Goal: Transaction & Acquisition: Purchase product/service

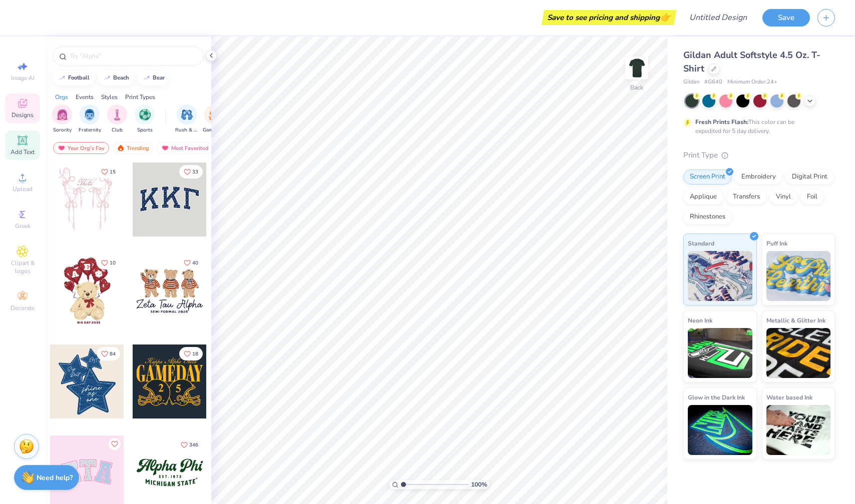
click at [26, 138] on icon at bounding box center [23, 141] width 12 height 12
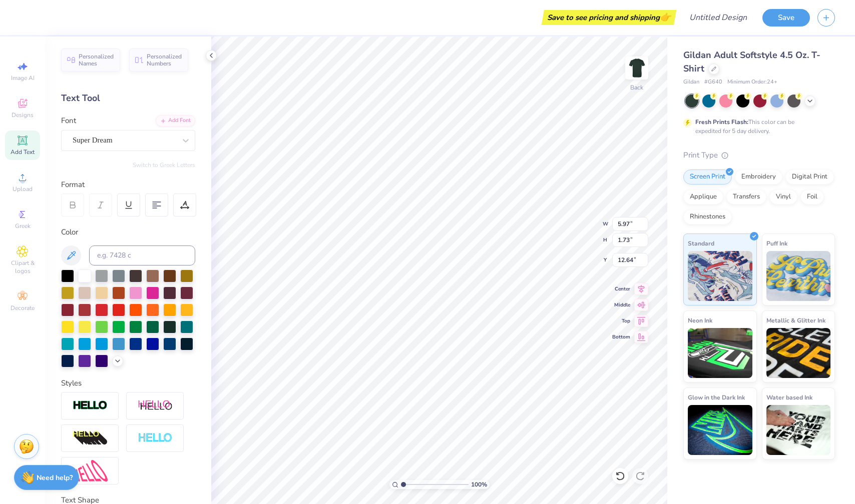
type input "9.43"
type input "2.73"
type input "4.58"
click at [140, 339] on div at bounding box center [135, 343] width 13 height 13
click at [116, 337] on div at bounding box center [118, 343] width 13 height 13
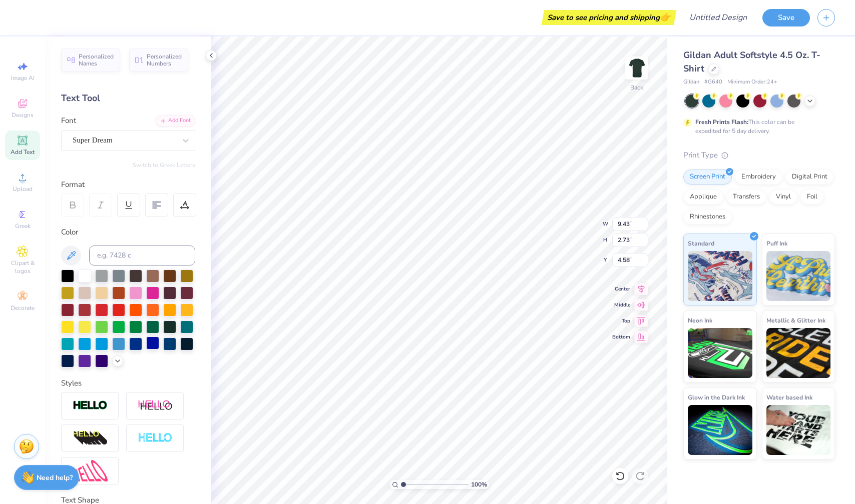
click at [146, 348] on div at bounding box center [152, 343] width 13 height 13
click at [141, 346] on div at bounding box center [135, 343] width 13 height 13
type input "12.28"
type input "3.56"
type input "7.79"
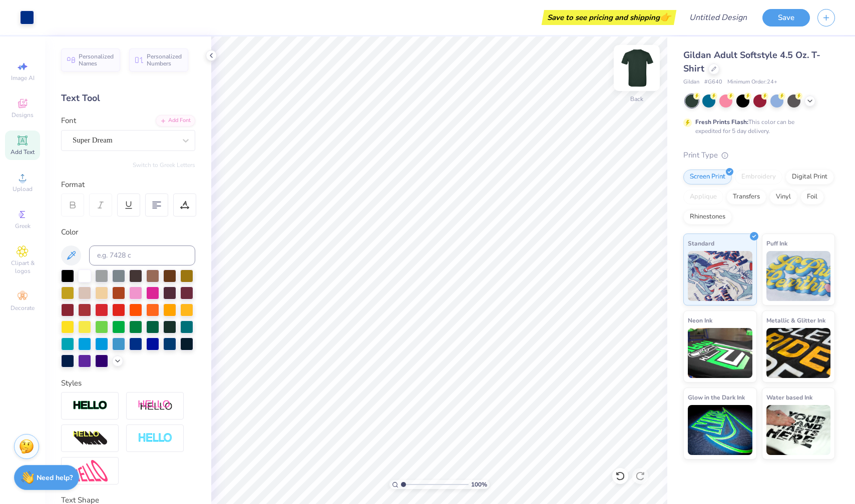
click at [641, 68] on img at bounding box center [637, 68] width 40 height 40
click at [103, 340] on div at bounding box center [101, 343] width 13 height 13
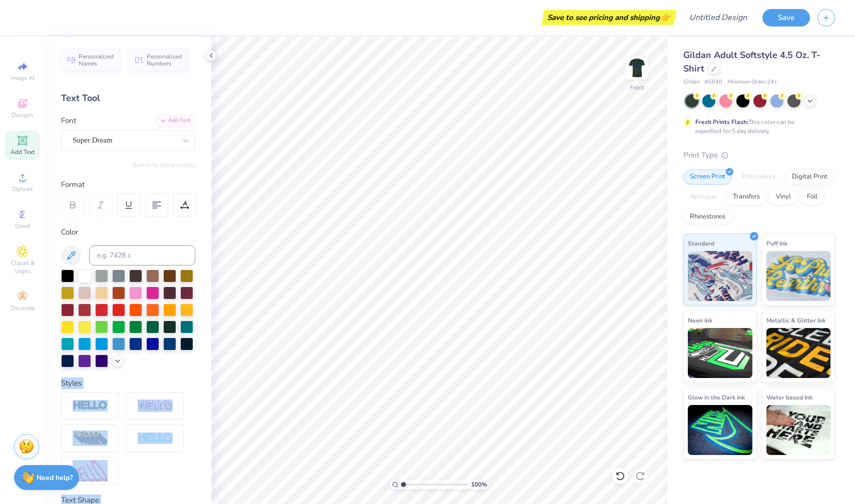
click at [324, 317] on div "Save to see pricing and shipping 👉 Design Title Save Image AI Designs Add Text …" at bounding box center [427, 252] width 855 height 504
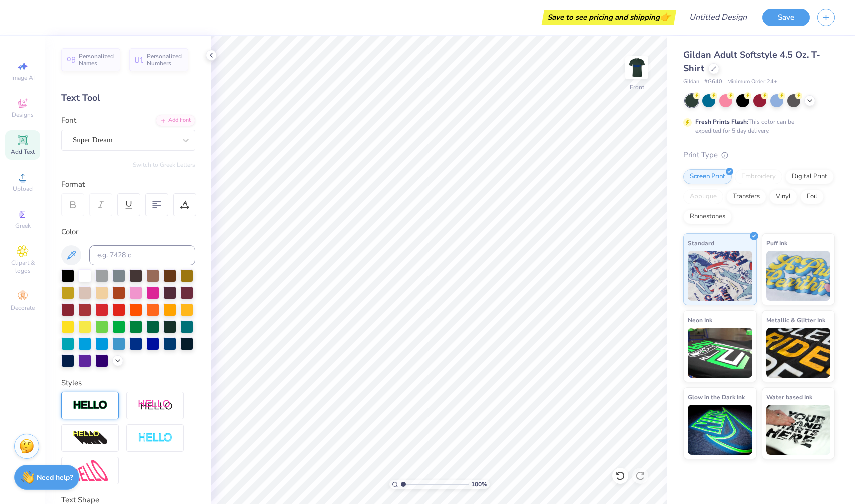
click at [95, 413] on div at bounding box center [90, 406] width 58 height 28
click at [124, 137] on div "Super Dream" at bounding box center [124, 141] width 105 height 16
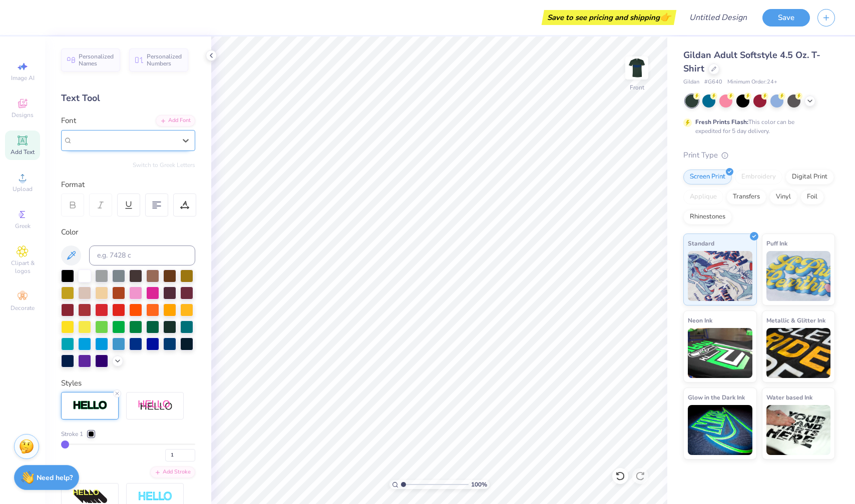
click at [124, 137] on div "Super Dream" at bounding box center [124, 141] width 103 height 12
click at [125, 303] on div at bounding box center [118, 309] width 13 height 13
click at [118, 307] on div at bounding box center [118, 309] width 13 height 13
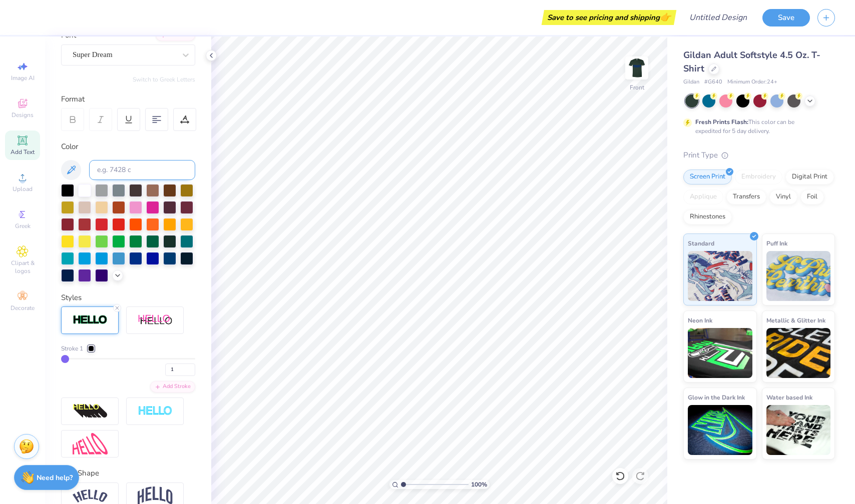
scroll to position [85, 0]
click at [25, 145] on icon at bounding box center [23, 141] width 12 height 12
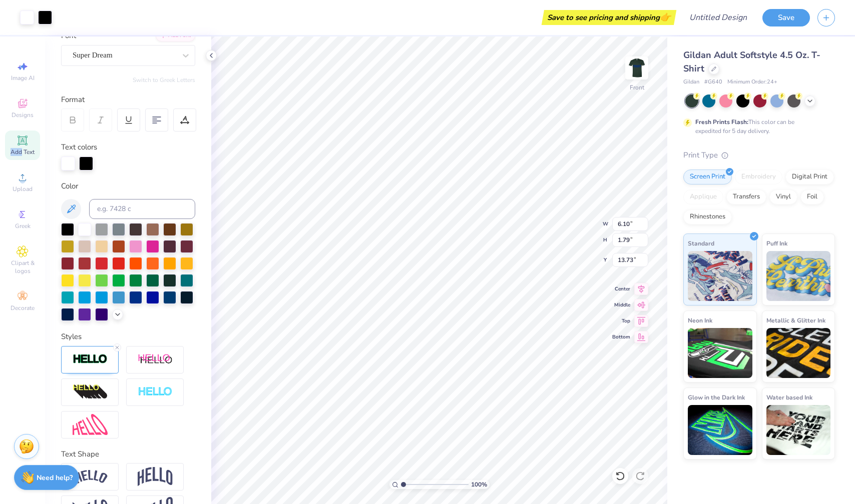
click at [25, 145] on icon at bounding box center [23, 141] width 12 height 12
type input "6.06"
type input "1.76"
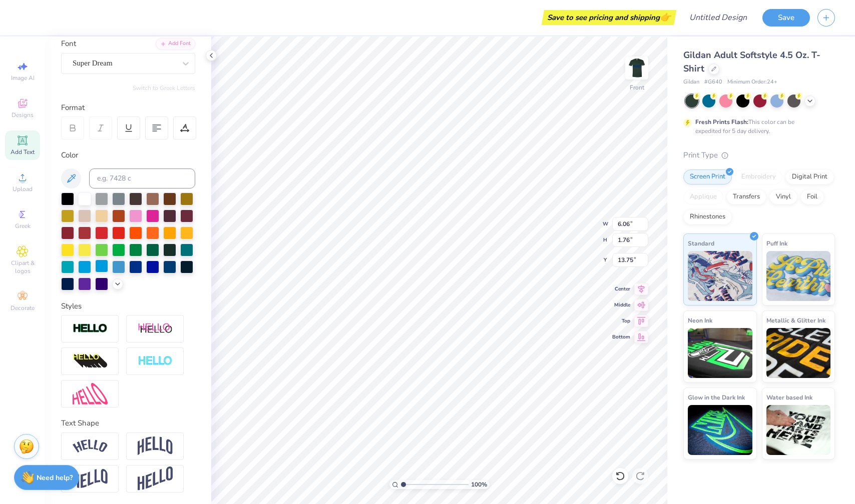
click at [108, 266] on div at bounding box center [101, 266] width 13 height 13
type input "7.49"
type input "6.10"
type input "1.79"
type input "13.73"
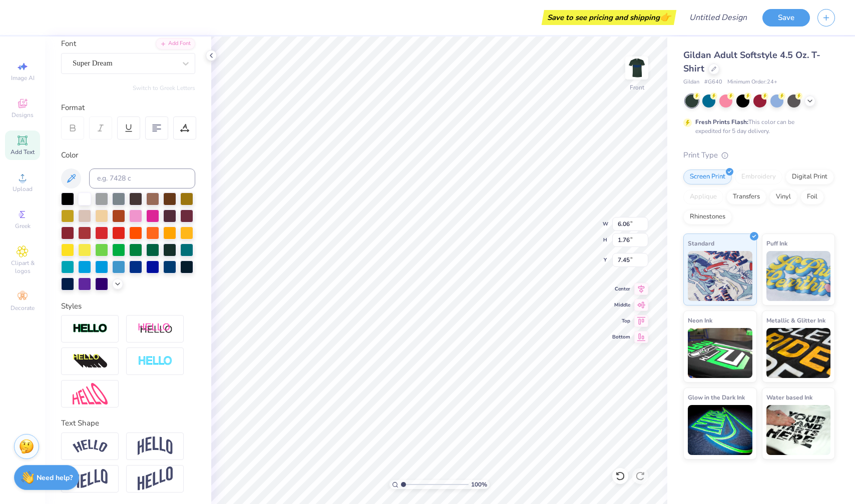
type input "10.73"
type input "3.11"
type input "10.47"
click at [638, 61] on img at bounding box center [637, 68] width 40 height 40
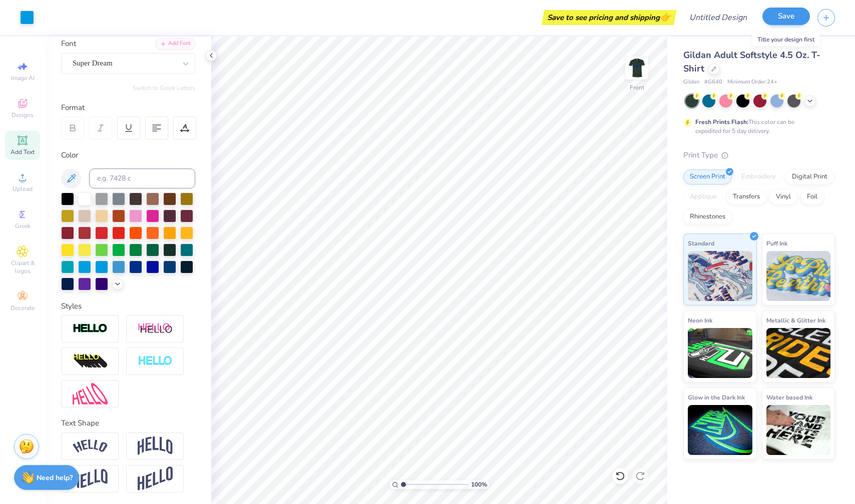
click at [779, 25] on div "Save" at bounding box center [786, 18] width 48 height 18
click at [798, 15] on button "Save" at bounding box center [786, 17] width 48 height 18
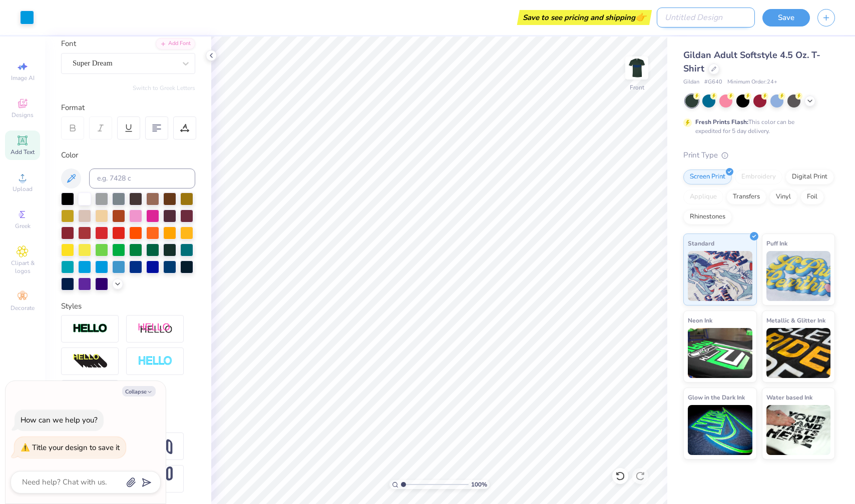
type textarea "x"
click at [741, 20] on input "Design Title" at bounding box center [706, 18] width 98 height 20
type input "2"
type textarea "x"
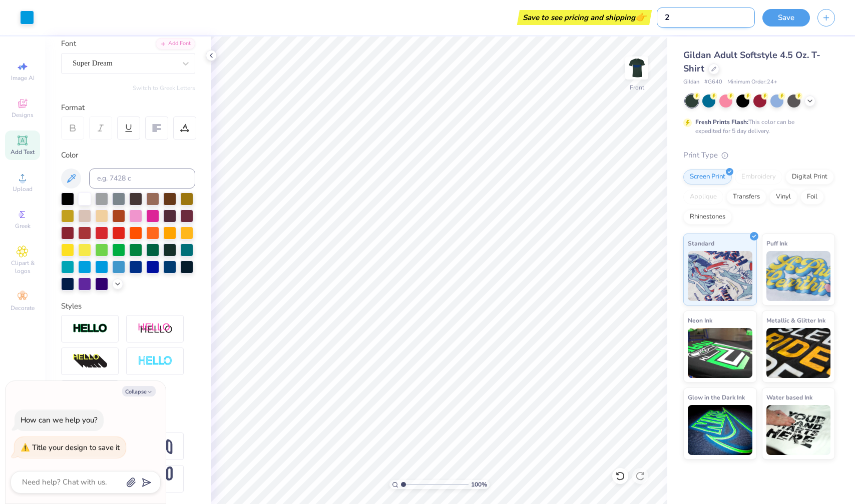
type input "22"
type textarea "x"
type input "22"
click at [788, 15] on button "Save" at bounding box center [786, 17] width 48 height 18
type textarea "x"
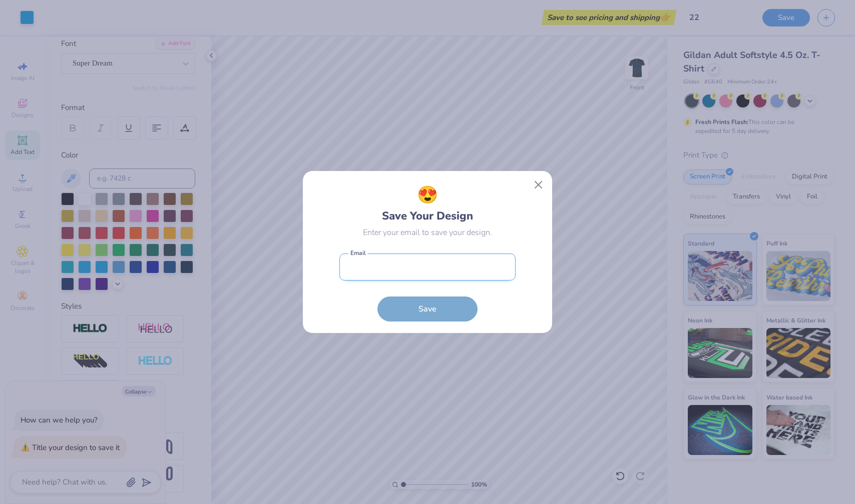
click at [451, 258] on input "email" at bounding box center [427, 268] width 176 height 28
type input "[EMAIL_ADDRESS][DOMAIN_NAME]"
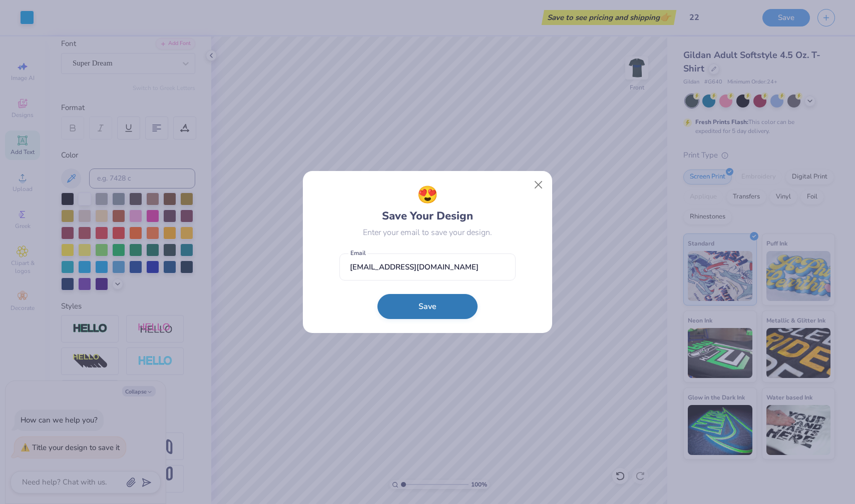
click at [434, 309] on button "Save" at bounding box center [427, 306] width 100 height 25
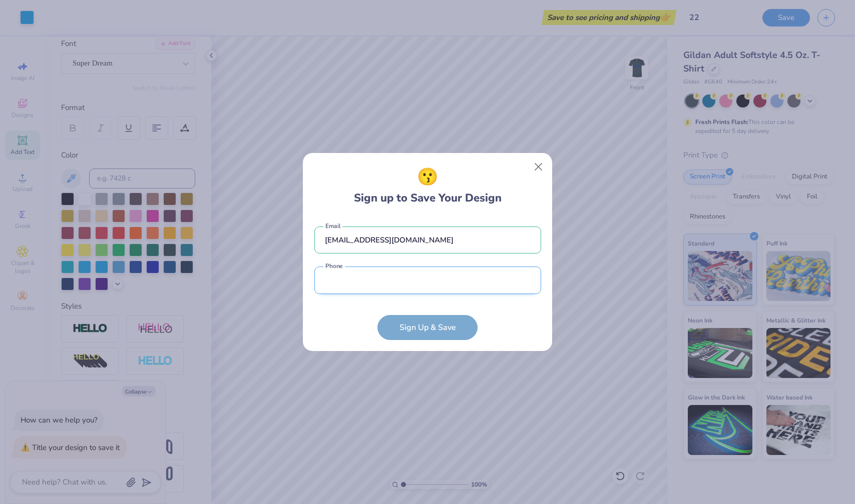
click at [439, 290] on input "tel" at bounding box center [427, 281] width 227 height 28
type input "(120) 245-6141"
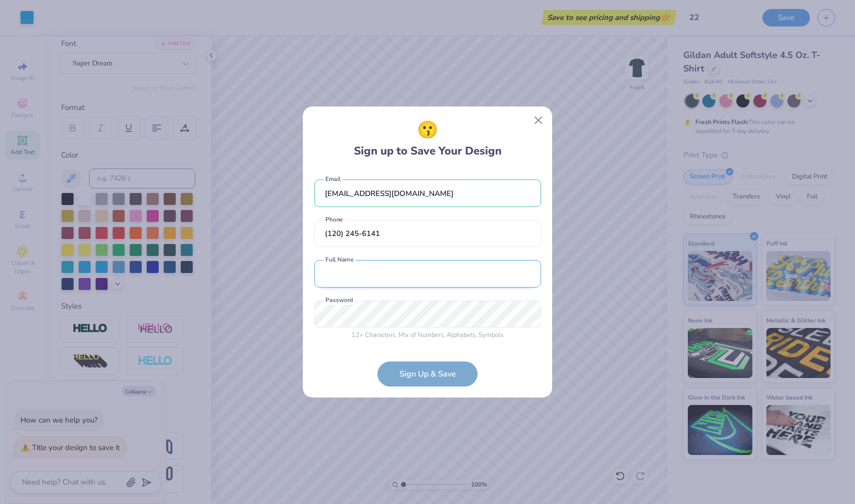
click at [422, 277] on input "text" at bounding box center [427, 274] width 227 height 28
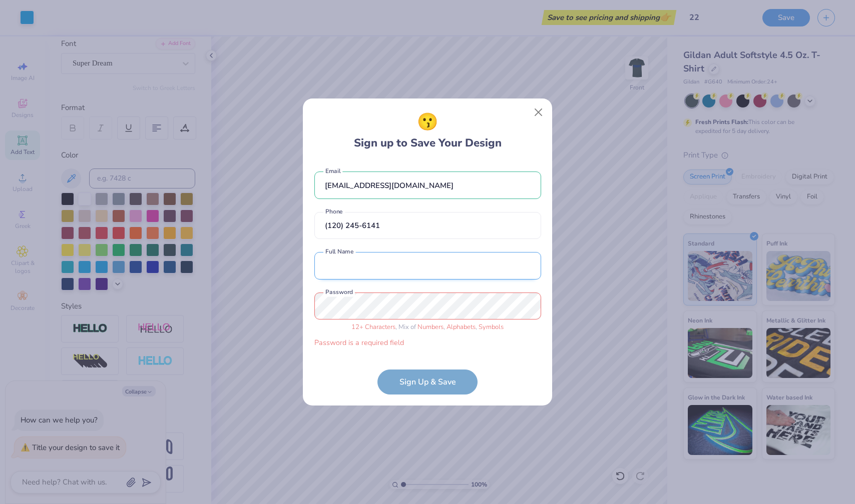
type input "Test Seller"
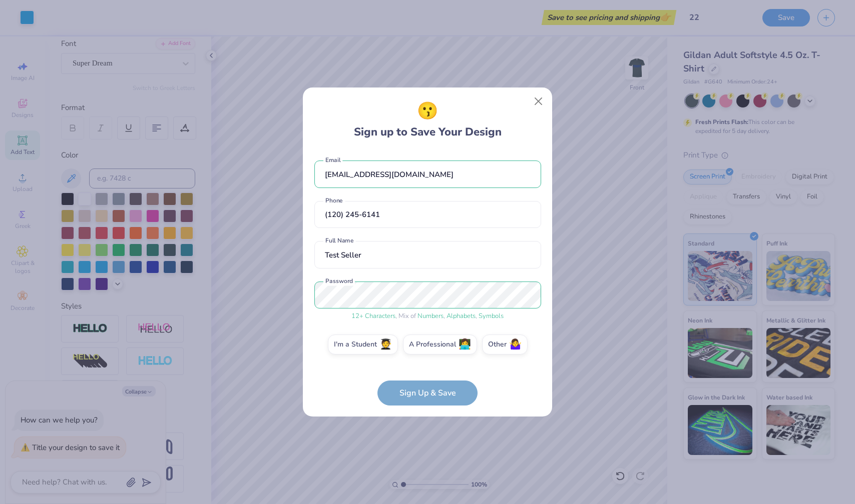
click at [415, 390] on form "[EMAIL_ADDRESS][DOMAIN_NAME] Email [PHONE_NUMBER] Phone Test Seller Full Name 1…" at bounding box center [427, 278] width 227 height 255
click at [377, 348] on label "I'm a Student 🧑‍🎓" at bounding box center [363, 343] width 70 height 20
click at [424, 348] on input "I'm a Student 🧑‍🎓" at bounding box center [427, 347] width 7 height 7
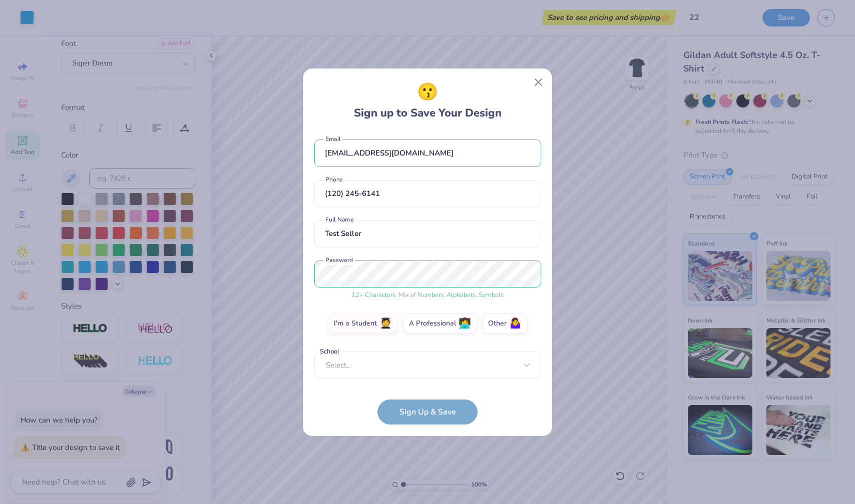
scroll to position [0, 0]
click at [446, 317] on label "A Professional 👩‍💻" at bounding box center [440, 324] width 74 height 20
click at [431, 325] on input "A Professional 👩‍💻" at bounding box center [427, 328] width 7 height 7
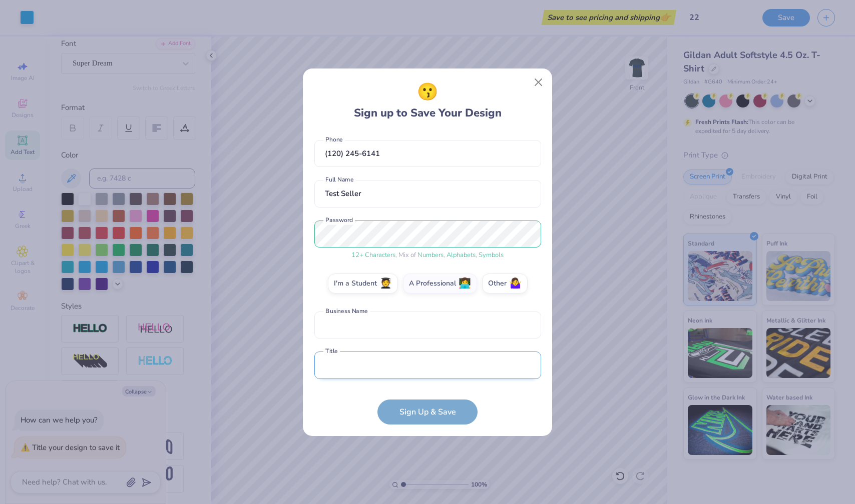
click at [445, 365] on input "text" at bounding box center [427, 366] width 227 height 28
click at [444, 318] on input "text" at bounding box center [427, 326] width 227 height 28
type input "WW"
click at [442, 365] on input "text" at bounding box center [427, 366] width 227 height 28
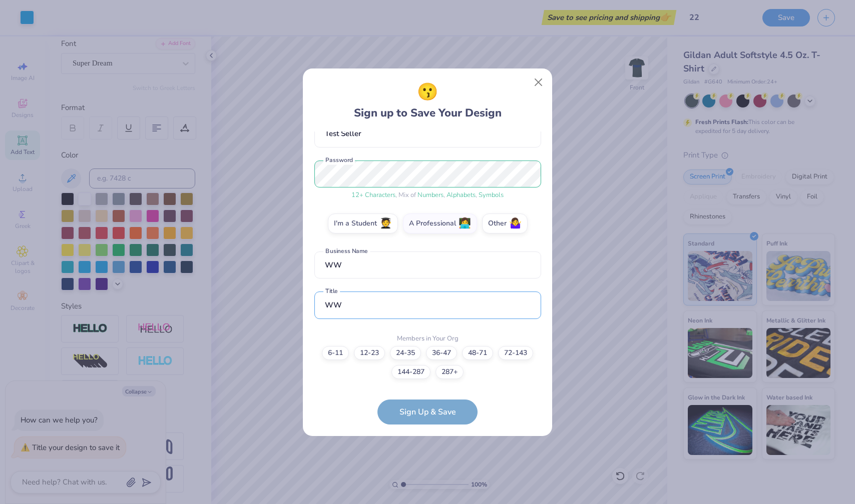
type input "WW"
click at [429, 403] on form "[EMAIL_ADDRESS][DOMAIN_NAME] Email [PHONE_NUMBER] Phone Test Seller Full Name 1…" at bounding box center [427, 278] width 227 height 293
click at [452, 371] on label "287+" at bounding box center [449, 371] width 28 height 14
click at [431, 462] on input "287+" at bounding box center [427, 465] width 7 height 7
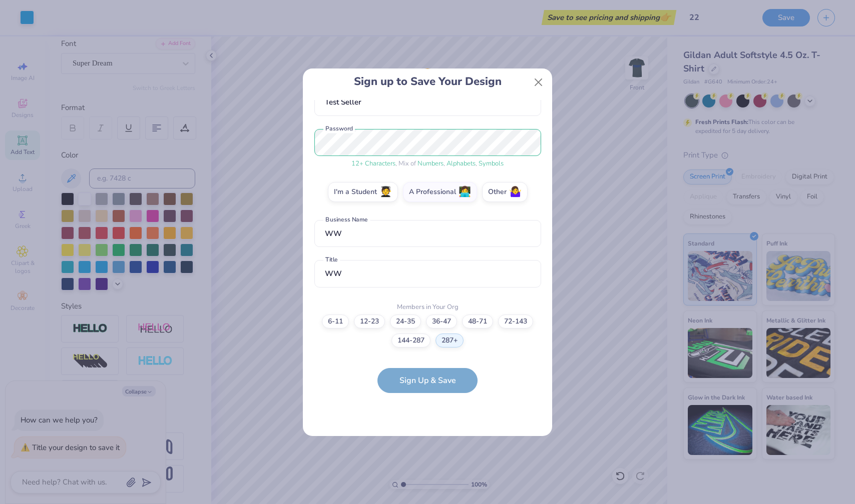
scroll to position [0, 0]
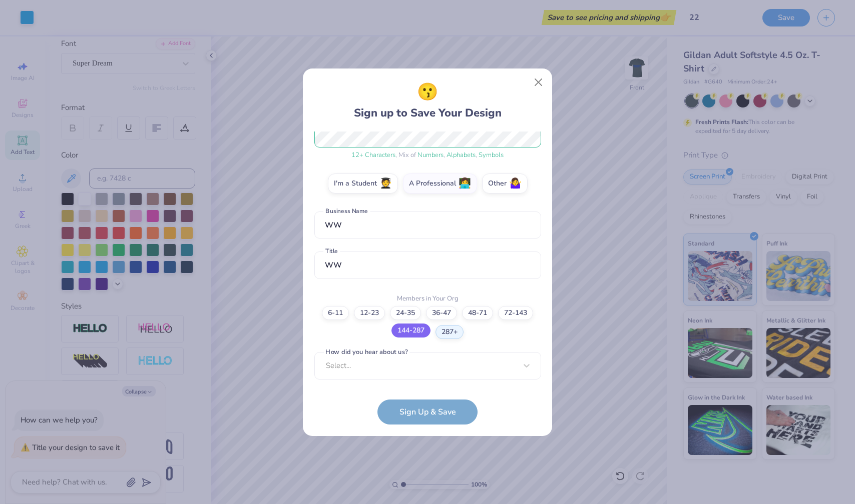
click at [416, 332] on label "144-287" at bounding box center [410, 331] width 39 height 14
click at [424, 462] on input "144-287" at bounding box center [427, 465] width 7 height 7
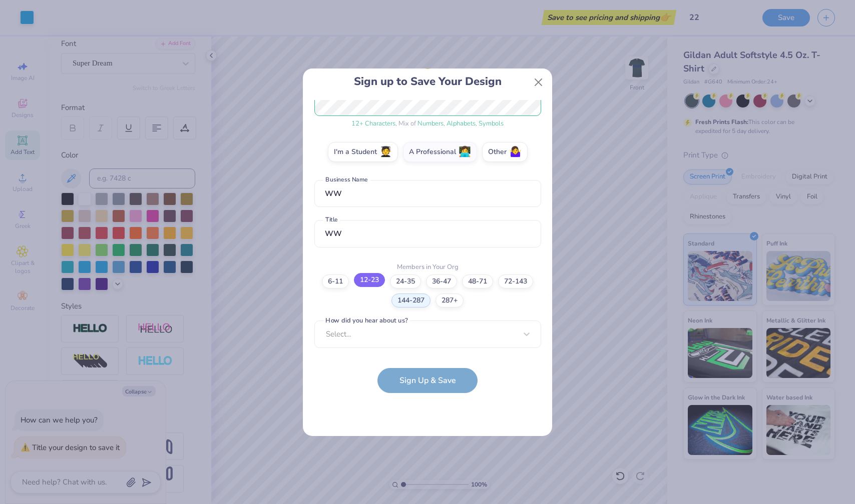
click at [369, 285] on label "12-23" at bounding box center [369, 280] width 31 height 14
click at [424, 430] on input "12-23" at bounding box center [427, 433] width 7 height 7
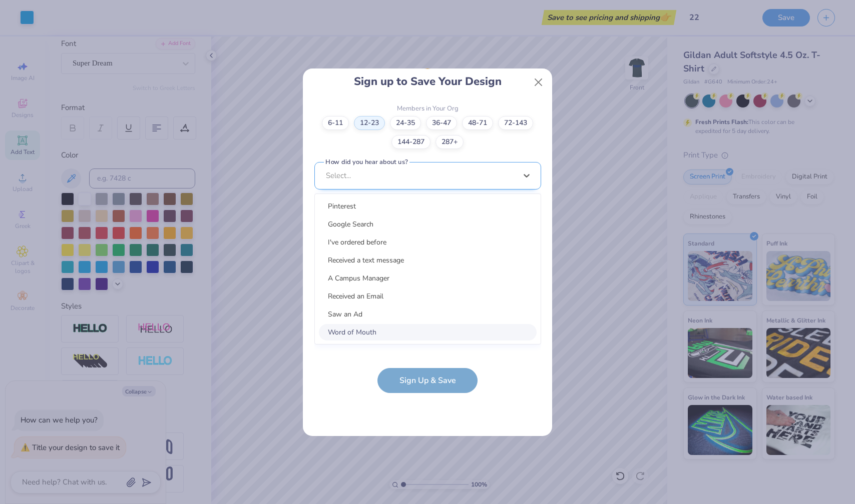
click at [421, 332] on div "option Word of Mouth focused, 8 of 15. 15 results available. Use Up and Down to…" at bounding box center [427, 253] width 227 height 183
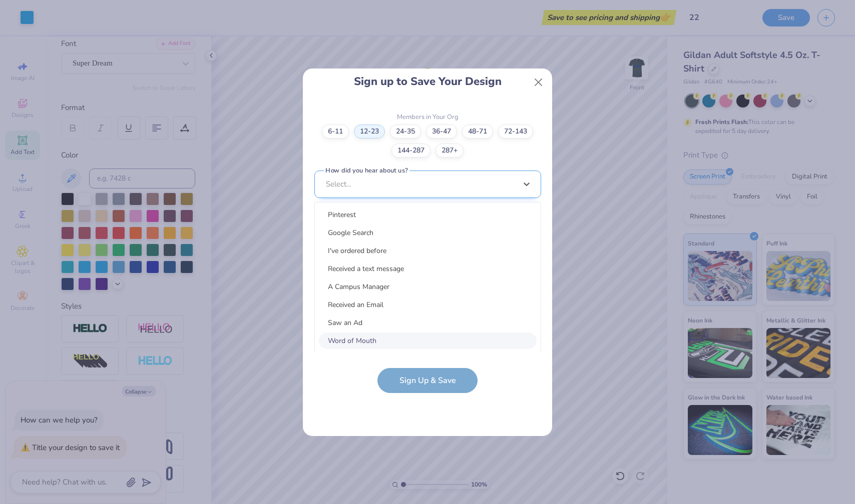
scroll to position [0, 0]
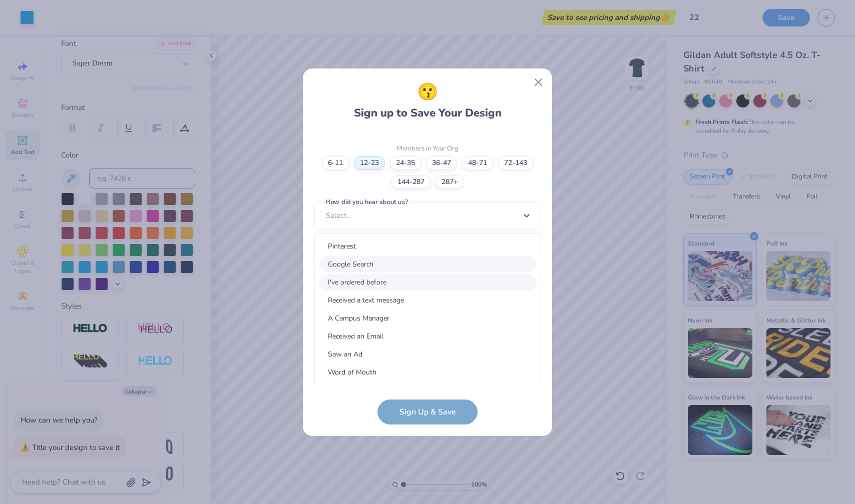
click at [388, 258] on div "Google Search" at bounding box center [428, 264] width 218 height 17
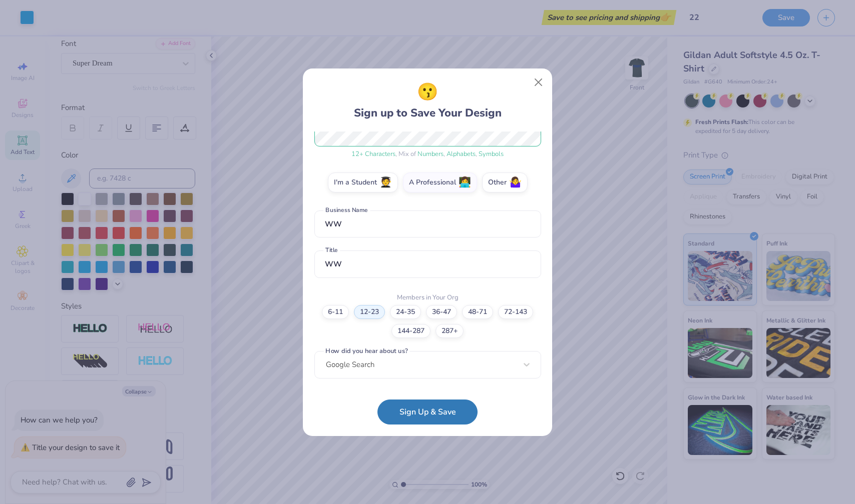
scroll to position [142, 0]
click at [423, 388] on form "[EMAIL_ADDRESS][DOMAIN_NAME] Email [PHONE_NUMBER] Phone Test Seller Full Name 1…" at bounding box center [427, 278] width 227 height 293
click at [423, 406] on button "Sign Up & Save" at bounding box center [427, 409] width 100 height 25
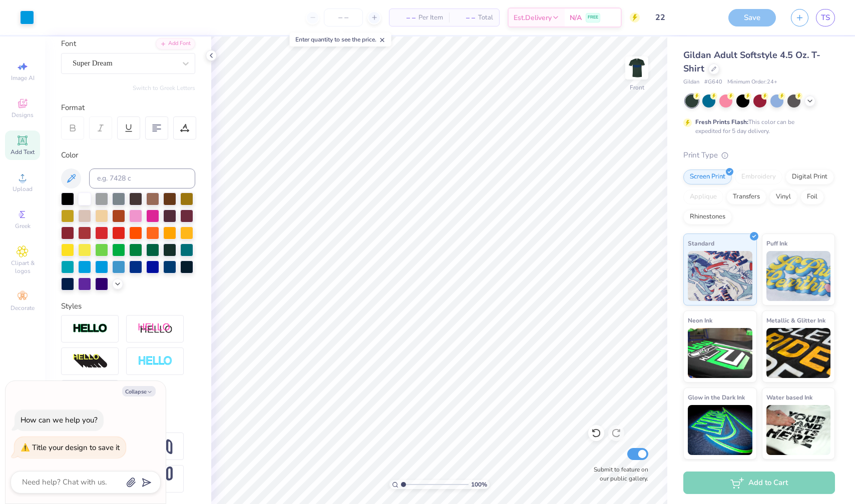
click at [462, 15] on span "– –" at bounding box center [465, 18] width 20 height 11
click at [658, 22] on input "22" at bounding box center [672, 18] width 98 height 20
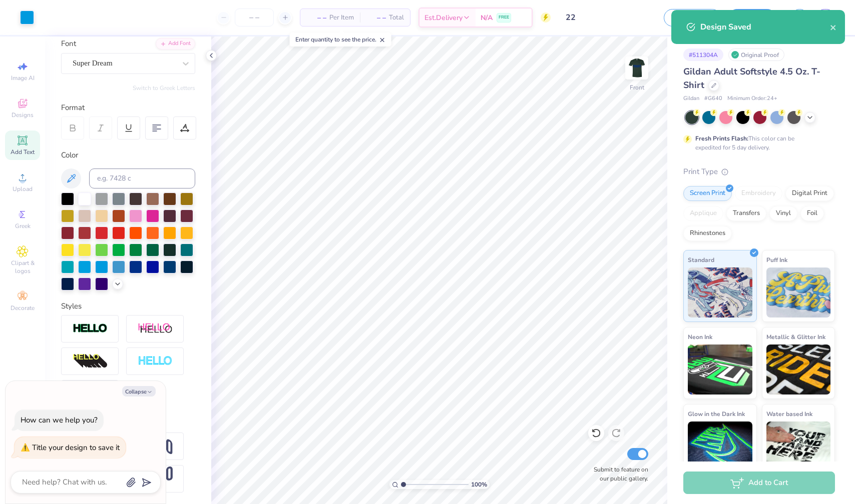
type textarea "x"
click at [603, 16] on input "22" at bounding box center [607, 18] width 98 height 20
click at [611, 15] on input "22" at bounding box center [607, 18] width 98 height 20
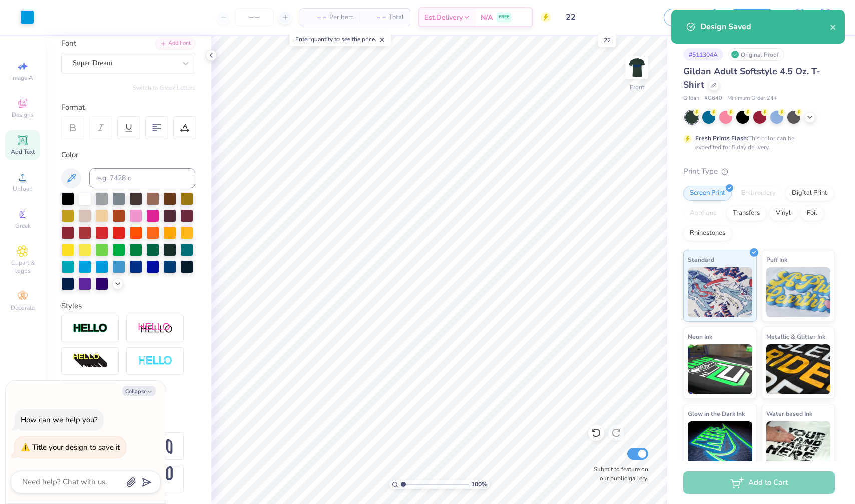
click at [611, 15] on input "22" at bounding box center [607, 18] width 98 height 20
click at [840, 31] on div "Design Saved" at bounding box center [758, 27] width 174 height 34
click at [834, 31] on icon "close" at bounding box center [833, 28] width 7 height 8
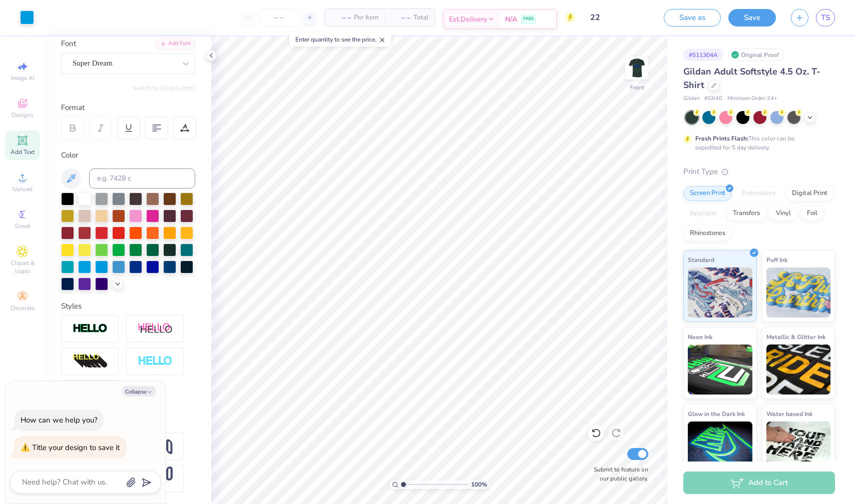
click at [467, 11] on div "Est. Delivery" at bounding box center [472, 19] width 56 height 18
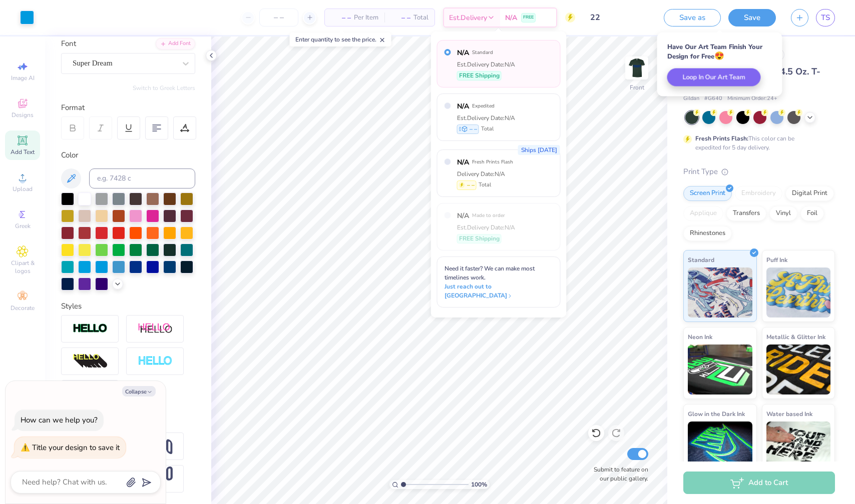
click at [413, 17] on span "Total" at bounding box center [420, 18] width 15 height 11
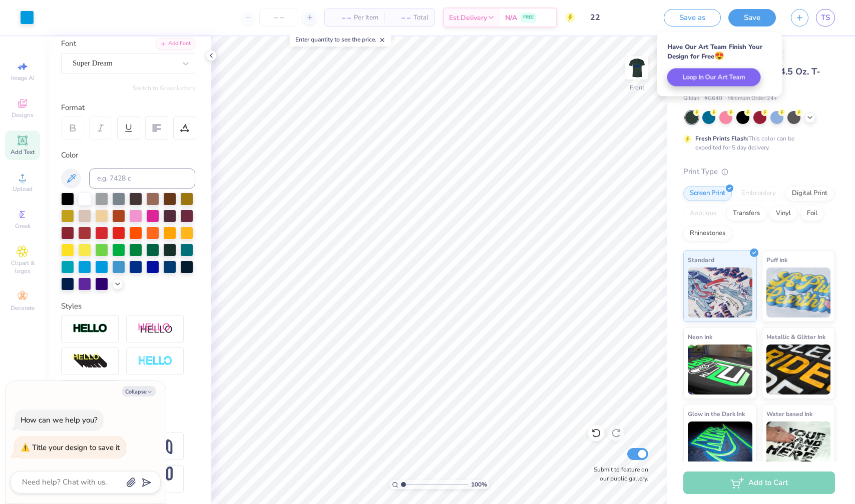
click at [408, 24] on div "– – Total" at bounding box center [409, 17] width 50 height 17
click at [360, 20] on span "Per Item" at bounding box center [366, 18] width 25 height 11
click at [339, 21] on span "– –" at bounding box center [341, 18] width 20 height 11
click at [268, 18] on input "number" at bounding box center [278, 18] width 39 height 18
type input "36"
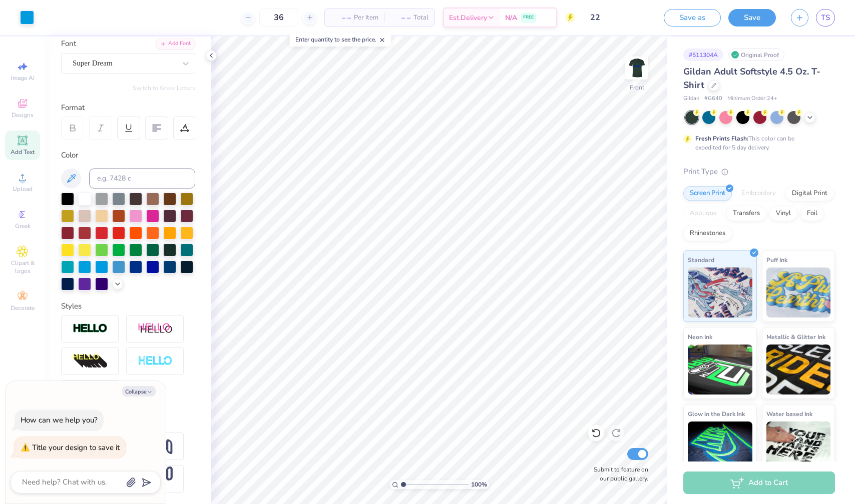
click at [217, 22] on div "36 – – Per Item – – Total Est. Delivery N/A FREE" at bounding box center [309, 17] width 534 height 35
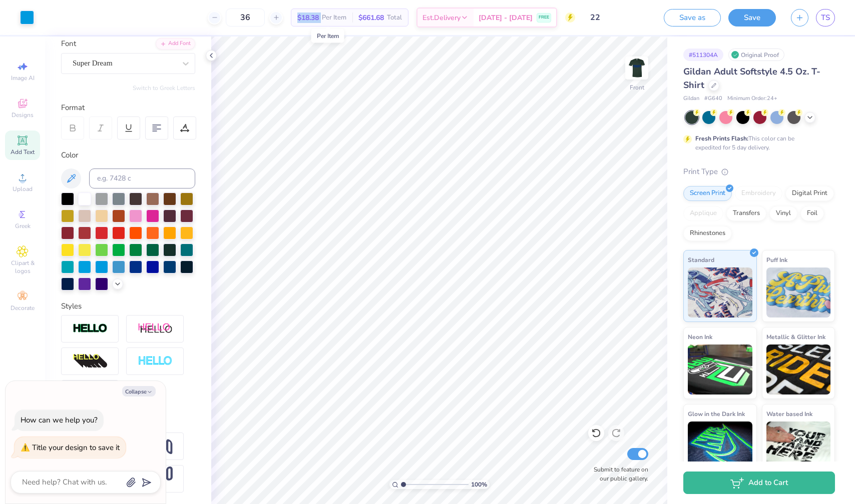
drag, startPoint x: 344, startPoint y: 18, endPoint x: 317, endPoint y: 18, distance: 27.0
click at [317, 18] on div "$18.38 Per Item" at bounding box center [321, 17] width 61 height 17
click at [372, 6] on div "36 $18.38 Per Item $661.68 Total Est. Delivery [DATE] - [DATE] FREE" at bounding box center [309, 17] width 534 height 35
click at [502, 18] on span "[DATE] - [DATE]" at bounding box center [505, 19] width 54 height 11
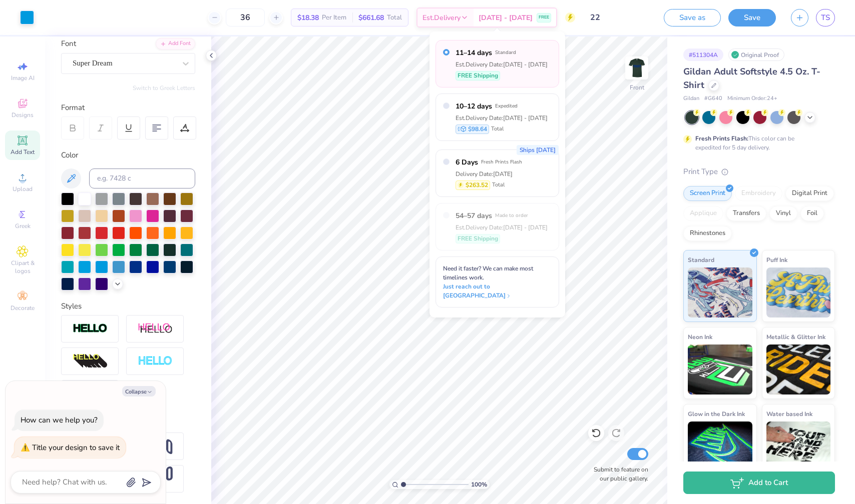
click at [500, 68] on div "Est. Delivery Date: [DATE] - [DATE]" at bounding box center [501, 64] width 92 height 9
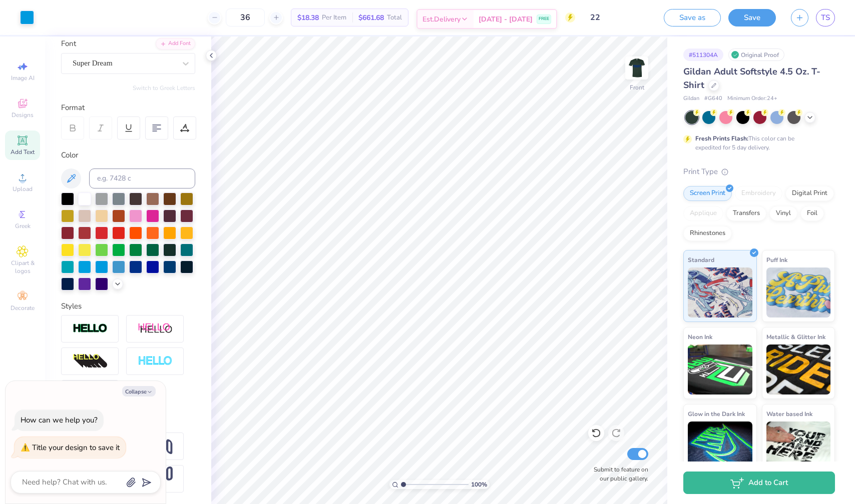
click at [473, 21] on div "Est. Delivery" at bounding box center [445, 19] width 56 height 18
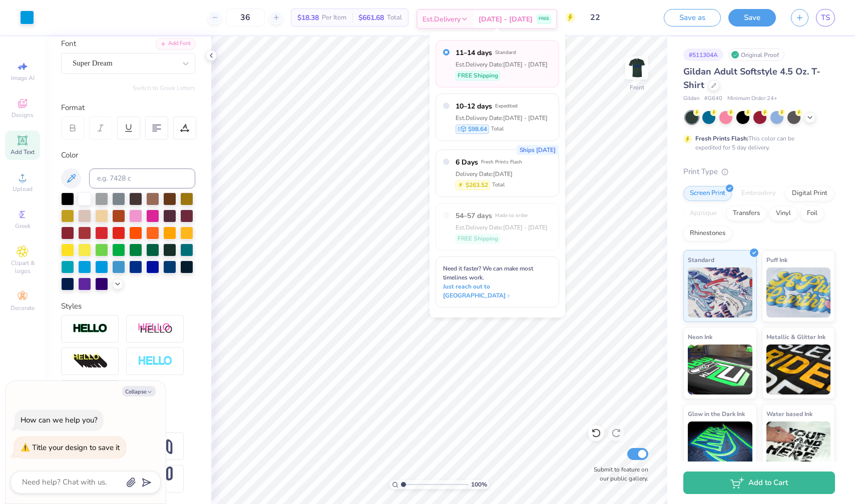
click at [473, 21] on div "Est. Delivery" at bounding box center [445, 19] width 56 height 18
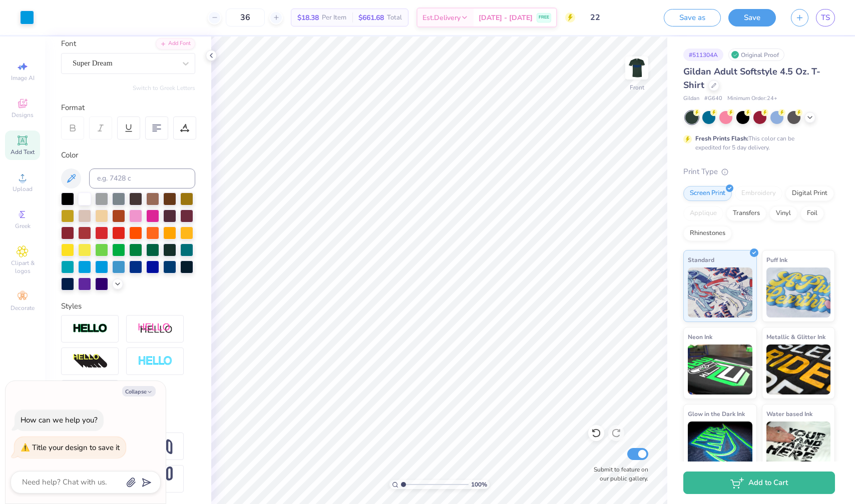
click at [402, 20] on span "Total" at bounding box center [394, 18] width 15 height 11
click at [319, 18] on span "$18.38" at bounding box center [308, 18] width 22 height 11
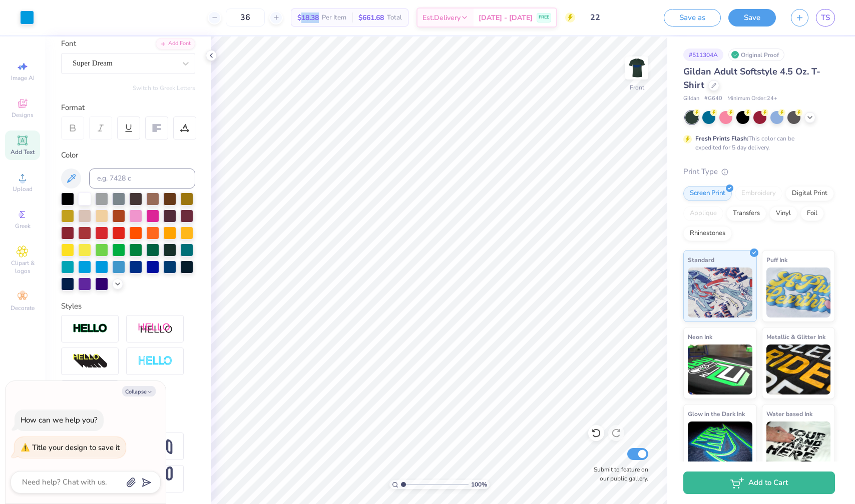
click at [319, 17] on span "$18.38" at bounding box center [308, 18] width 22 height 11
click at [635, 73] on img at bounding box center [637, 68] width 40 height 40
click at [634, 73] on img at bounding box center [637, 68] width 40 height 40
click at [319, 22] on span "$18.38" at bounding box center [308, 18] width 22 height 11
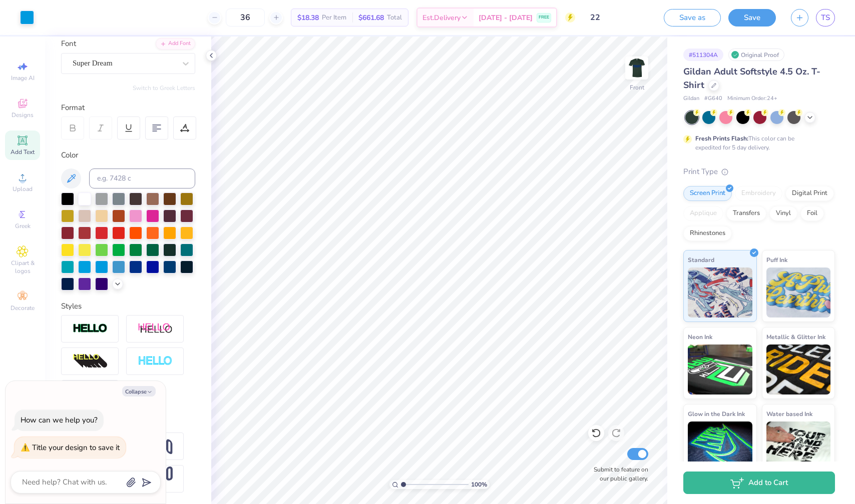
click at [319, 22] on span "$18.38" at bounding box center [308, 18] width 22 height 11
click at [319, 19] on span "$18.38" at bounding box center [308, 18] width 22 height 11
copy span "18.38"
click at [746, 206] on div "Transfers" at bounding box center [746, 212] width 40 height 15
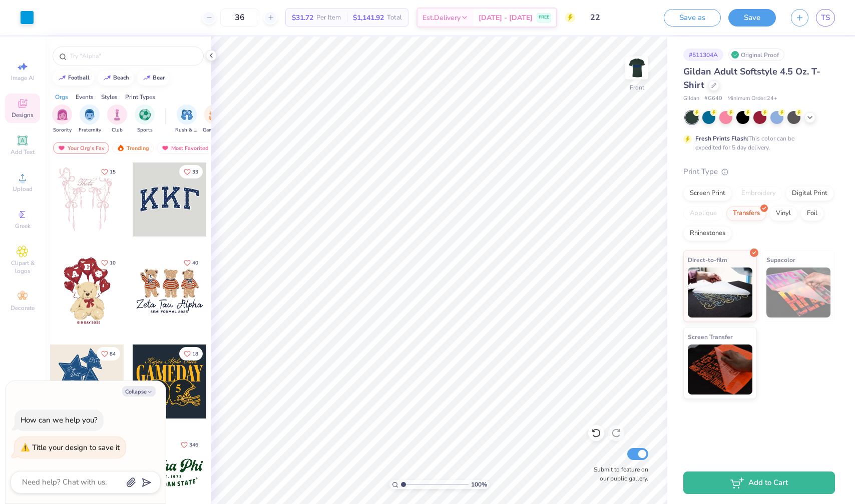
click at [713, 203] on div "Screen Print Embroidery Digital Print Applique Transfers Vinyl Foil Rhinestones" at bounding box center [759, 213] width 152 height 55
click at [727, 201] on div "Screen Print Embroidery Digital Print Applique Transfers Vinyl Foil Rhinestones" at bounding box center [759, 213] width 152 height 55
click at [721, 197] on div "Screen Print" at bounding box center [707, 192] width 49 height 15
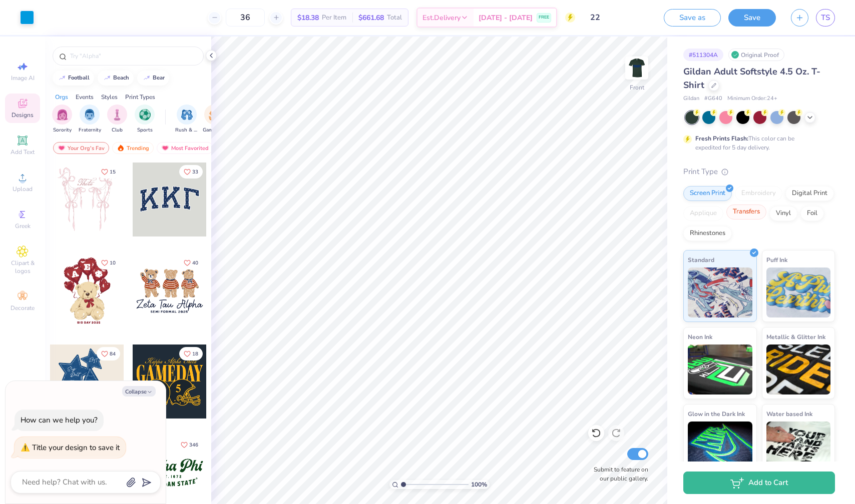
click at [749, 216] on div "Transfers" at bounding box center [746, 212] width 40 height 15
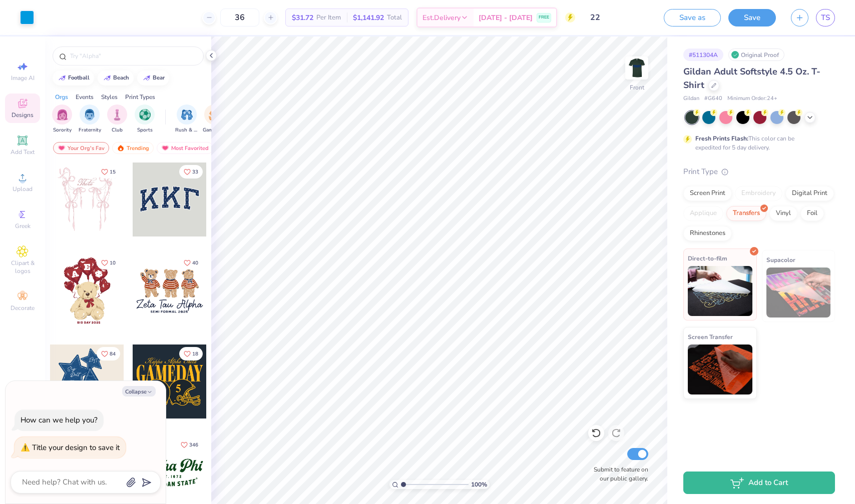
click at [723, 281] on img at bounding box center [720, 291] width 65 height 50
click at [815, 191] on div "Digital Print" at bounding box center [809, 192] width 49 height 15
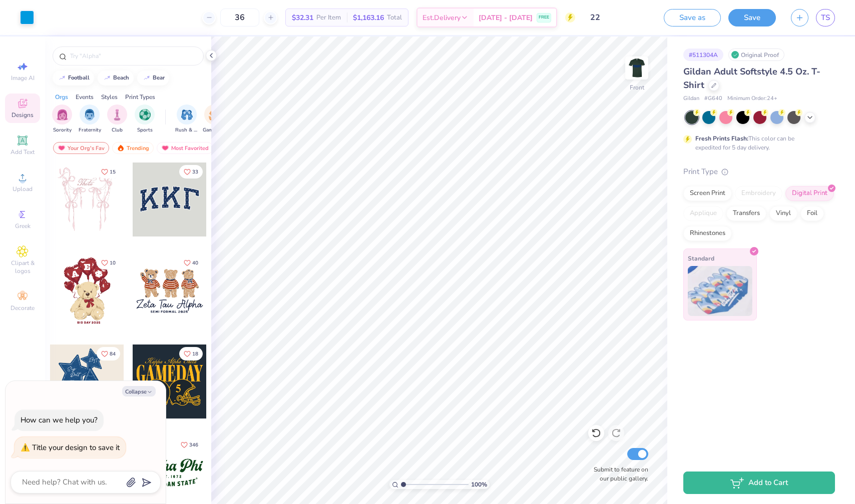
click at [714, 288] on img at bounding box center [720, 291] width 65 height 50
click at [763, 222] on div "Screen Print Embroidery Digital Print Applique Transfers Vinyl Foil Rhinestones" at bounding box center [759, 213] width 152 height 55
click at [704, 234] on div "Rhinestones" at bounding box center [707, 232] width 49 height 15
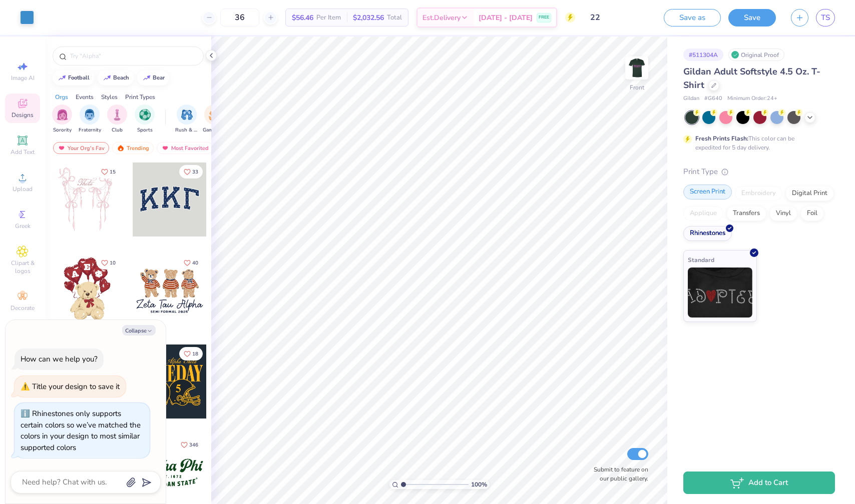
click at [706, 192] on div "Screen Print" at bounding box center [707, 192] width 49 height 15
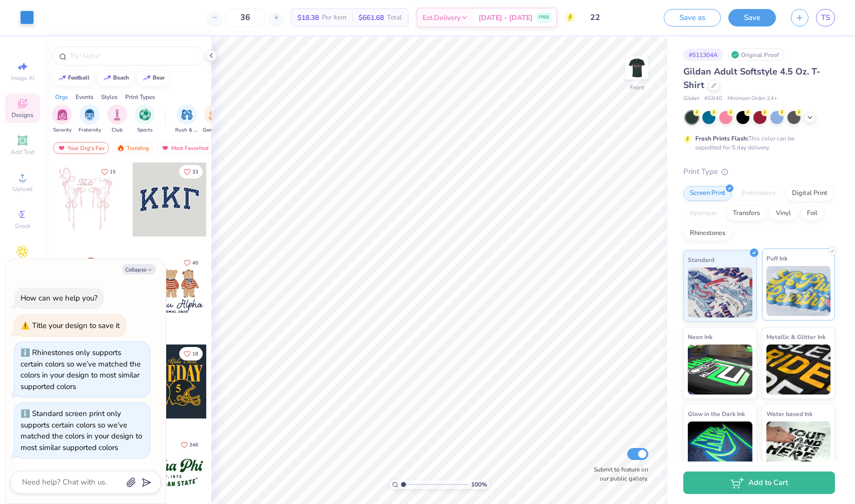
click at [803, 283] on img at bounding box center [798, 291] width 65 height 50
click at [730, 287] on img at bounding box center [720, 291] width 65 height 50
type textarea "x"
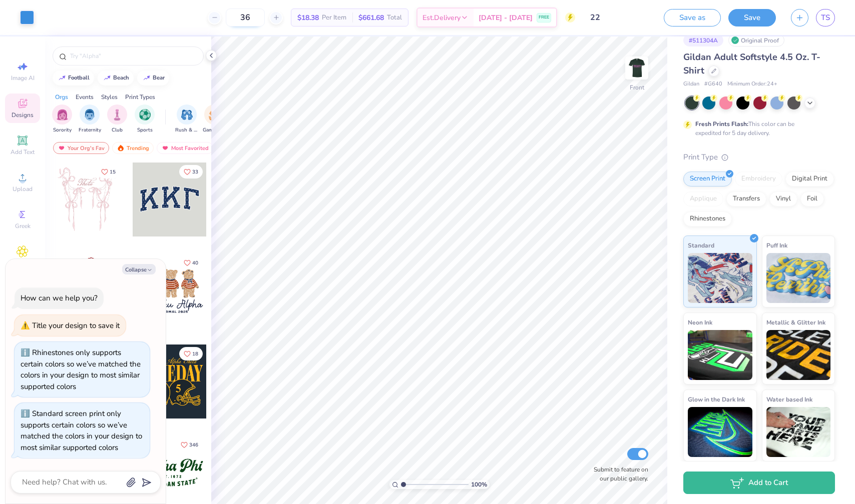
click at [265, 12] on input "36" at bounding box center [245, 18] width 39 height 18
click at [265, 15] on input "50" at bounding box center [245, 18] width 39 height 18
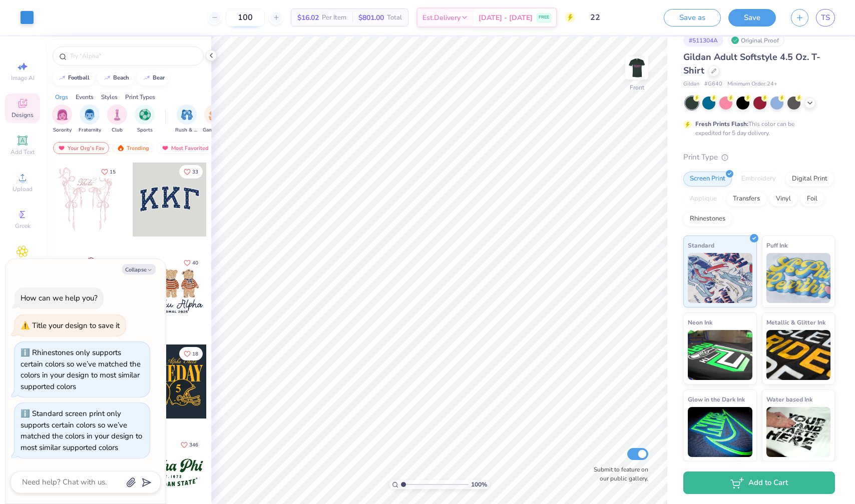
type input "100"
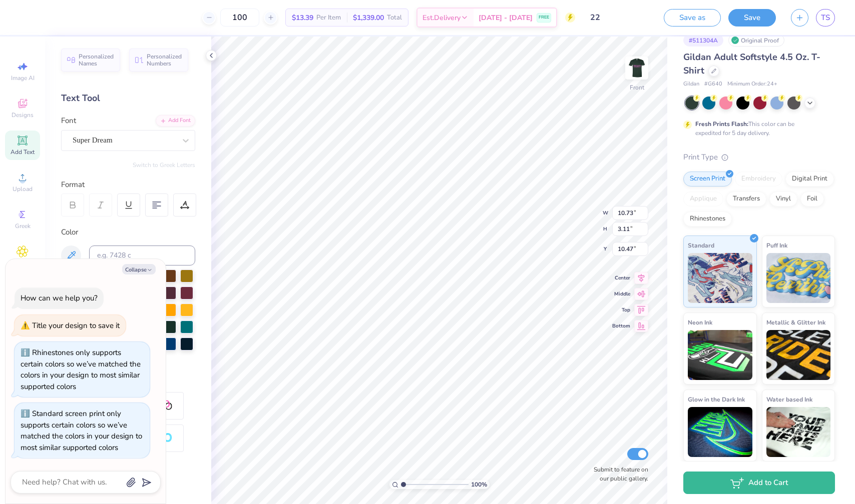
type textarea "x"
type input "3.00"
click at [313, 13] on span "$13.39" at bounding box center [303, 18] width 22 height 11
click at [313, 14] on span "$13.39" at bounding box center [303, 18] width 22 height 11
click at [34, 22] on div at bounding box center [27, 17] width 14 height 14
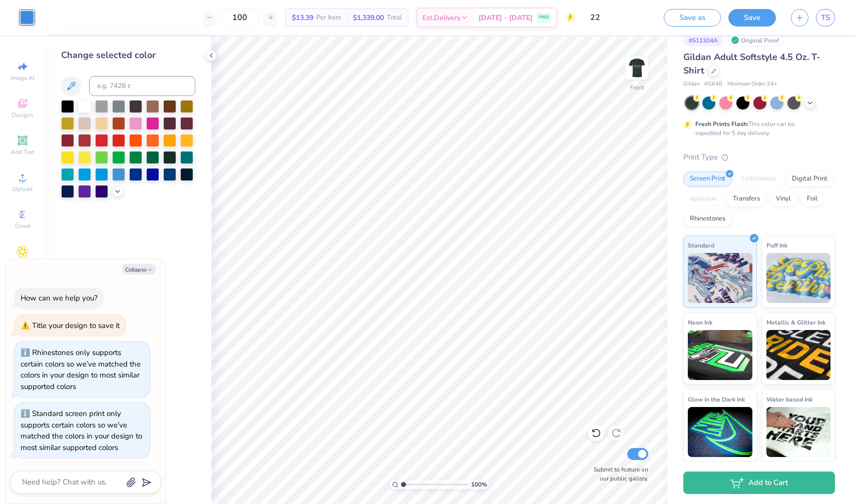
click at [147, 276] on div "Collapse How can we help you? Title your design to save it Rhinestones only sup…" at bounding box center [86, 381] width 160 height 245
click at [147, 275] on div "Collapse How can we help you? Title your design to save it Rhinestones only sup…" at bounding box center [86, 381] width 160 height 245
click at [147, 269] on icon "button" at bounding box center [150, 270] width 6 height 6
type textarea "x"
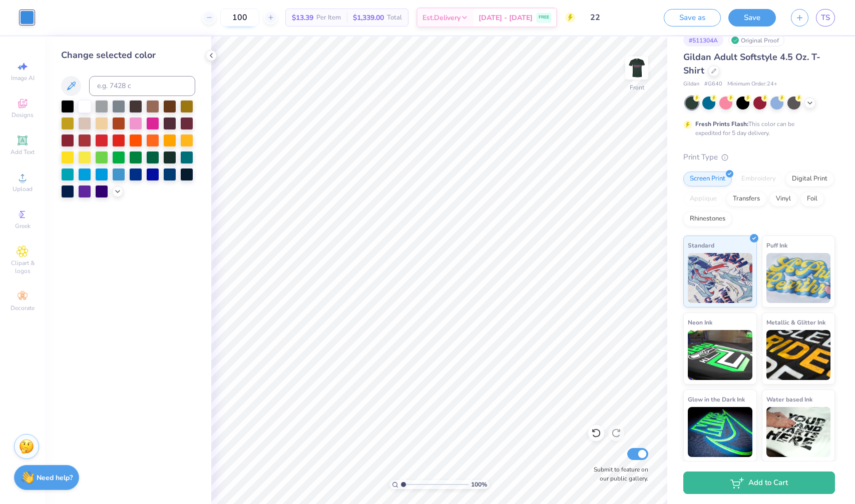
click at [251, 18] on input "100" at bounding box center [239, 18] width 39 height 18
type input "36"
click at [752, 17] on button "Save" at bounding box center [752, 17] width 48 height 18
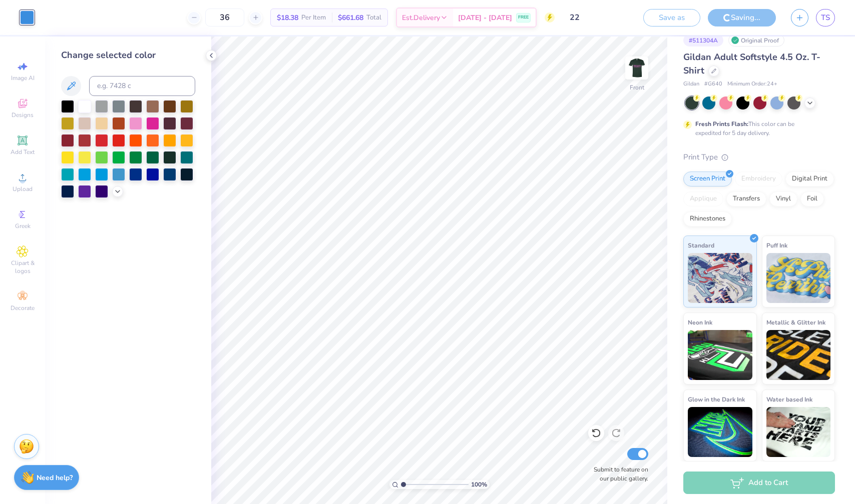
click at [767, 474] on div "Add to Cart" at bounding box center [759, 483] width 152 height 23
click at [761, 479] on div "Add to Cart" at bounding box center [759, 483] width 152 height 23
click at [759, 483] on div "Add to Cart" at bounding box center [759, 483] width 152 height 23
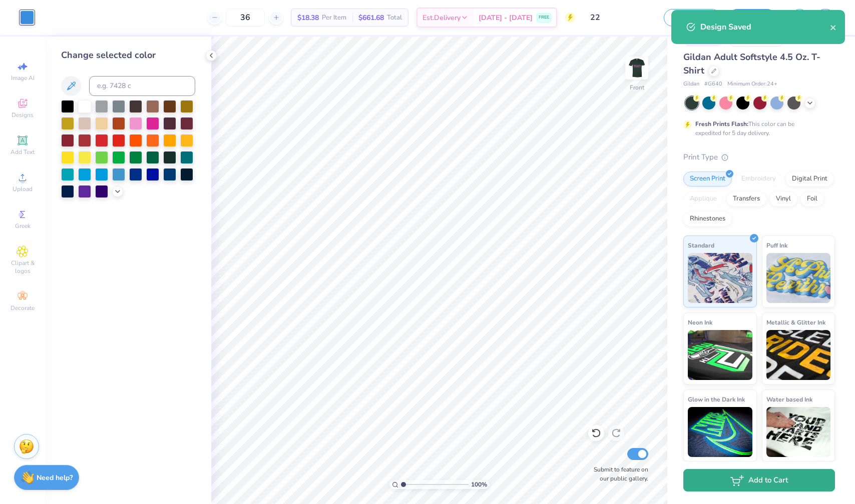
click at [734, 484] on icon "button" at bounding box center [737, 480] width 14 height 11
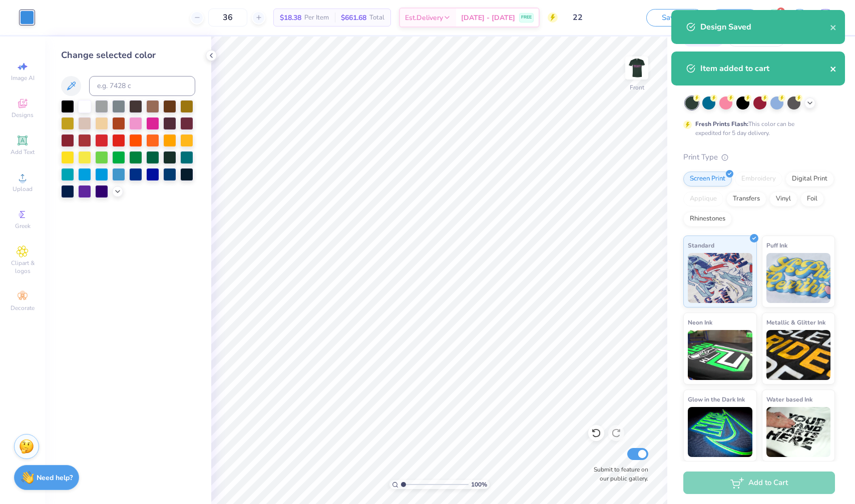
click at [836, 65] on button "close" at bounding box center [833, 69] width 7 height 12
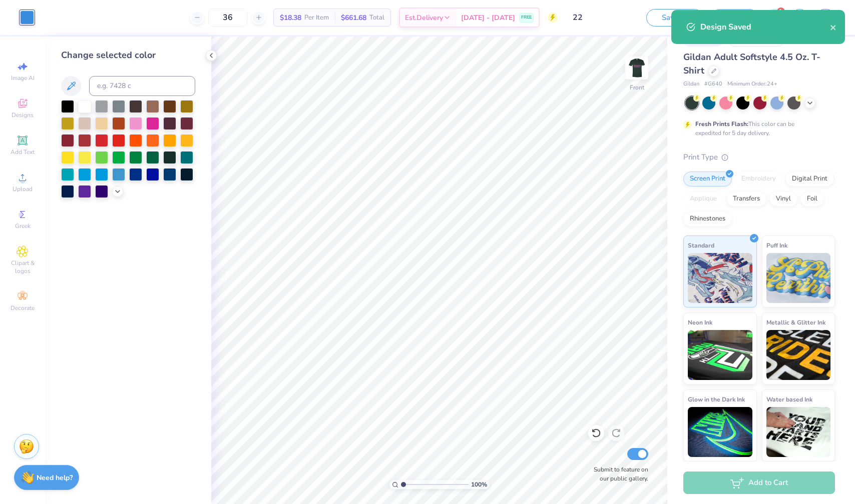
click at [827, 18] on div "Design Saved" at bounding box center [758, 27] width 174 height 34
click at [834, 27] on icon "close" at bounding box center [833, 28] width 7 height 8
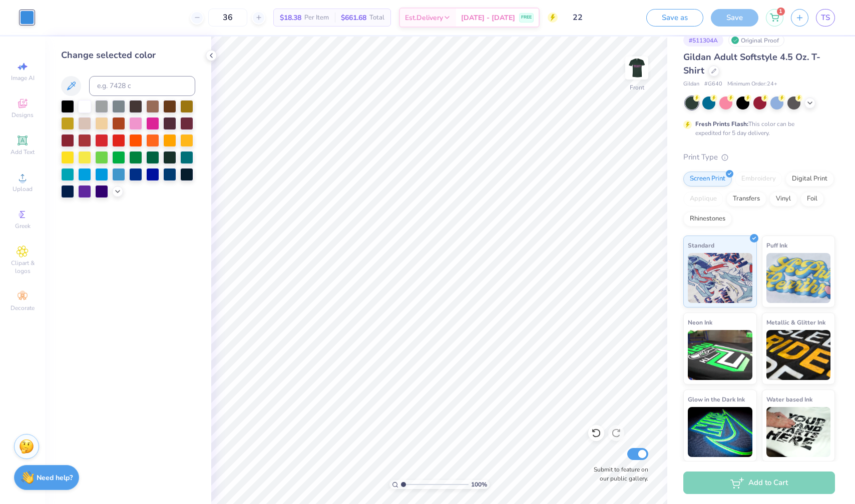
click at [771, 15] on div "Art colors 36 $18.38 Per Item $661.68 Total Est. Delivery [DATE] - [DATE] FREE …" at bounding box center [427, 252] width 855 height 504
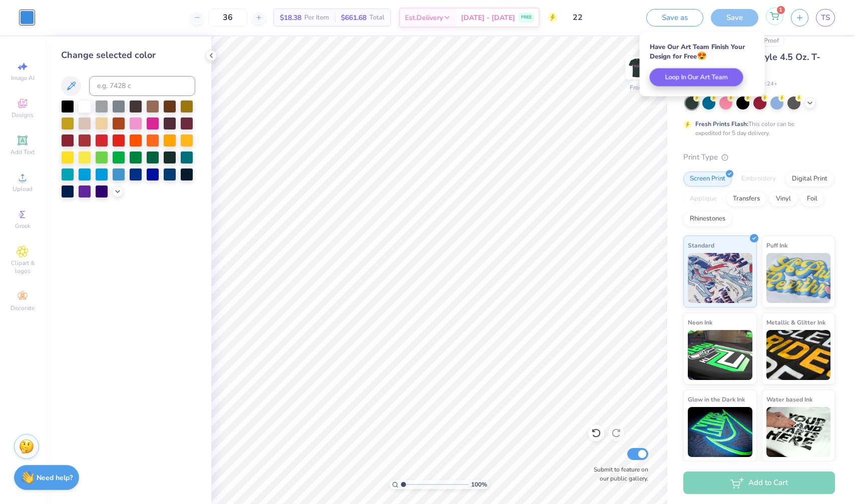
click at [779, 16] on div "1" at bounding box center [775, 17] width 18 height 18
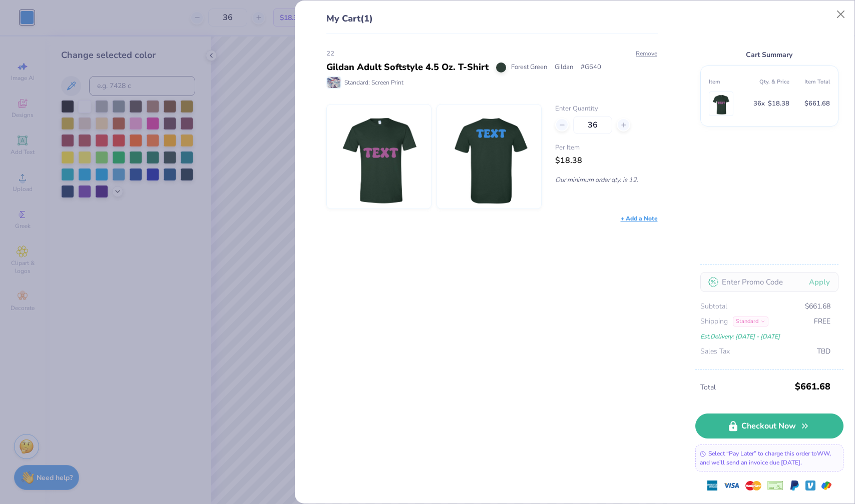
click at [750, 321] on div "Standard" at bounding box center [751, 322] width 36 height 10
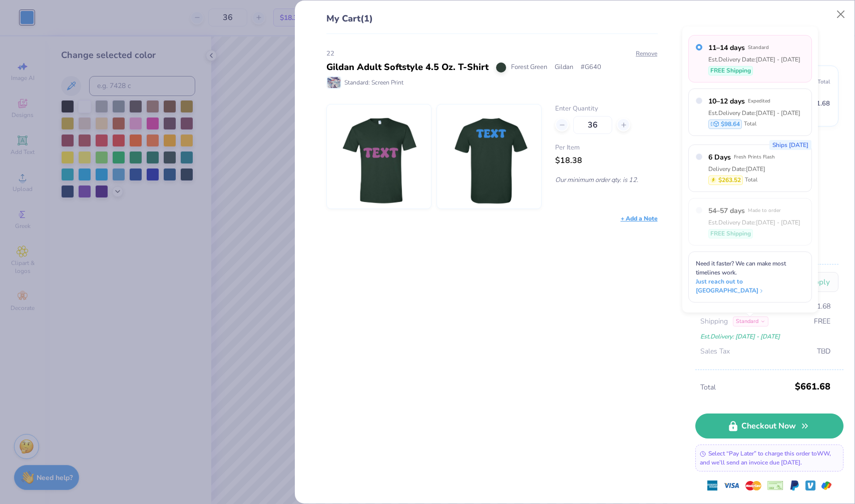
click at [750, 321] on div "Standard" at bounding box center [751, 322] width 36 height 10
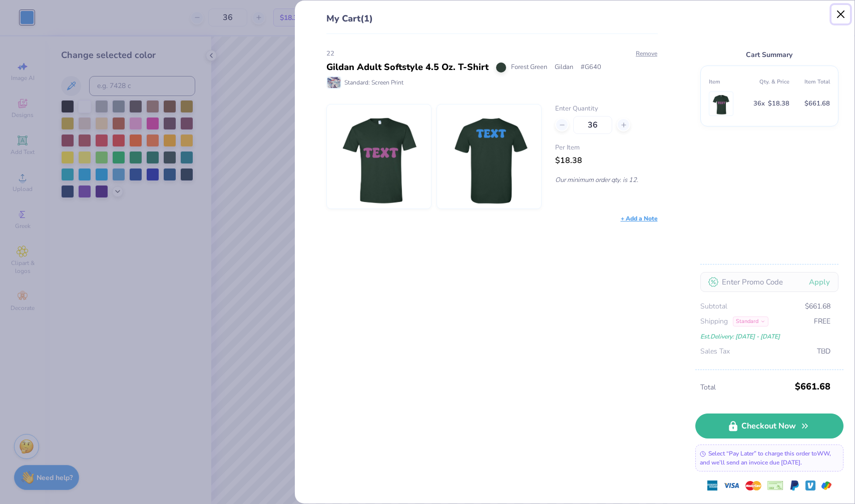
click at [842, 15] on button "Close" at bounding box center [840, 14] width 19 height 19
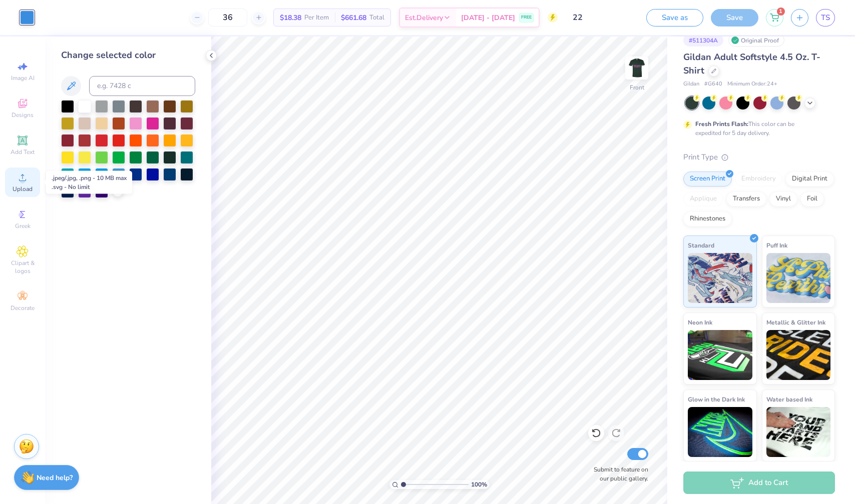
click at [29, 180] on div "Upload" at bounding box center [22, 183] width 35 height 30
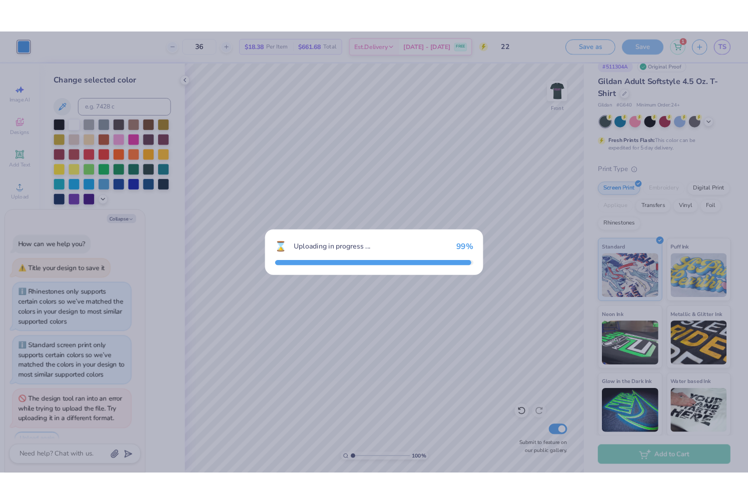
scroll to position [14, 0]
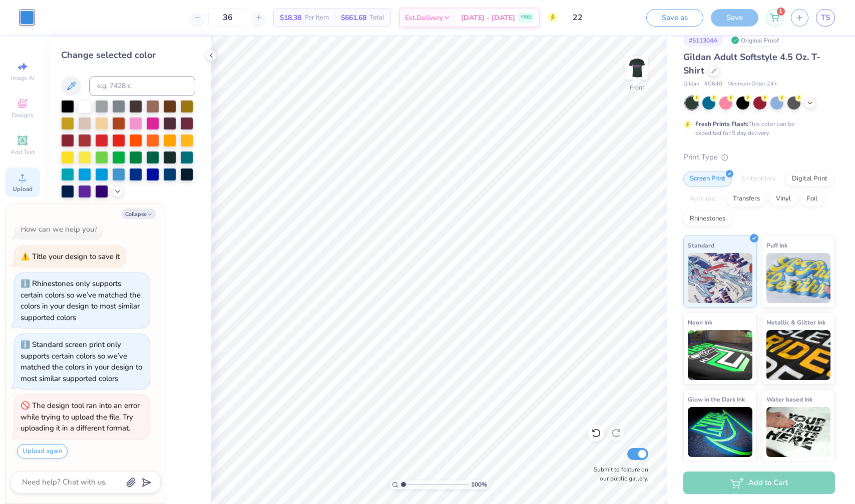
click at [17, 170] on div "Upload" at bounding box center [22, 183] width 35 height 30
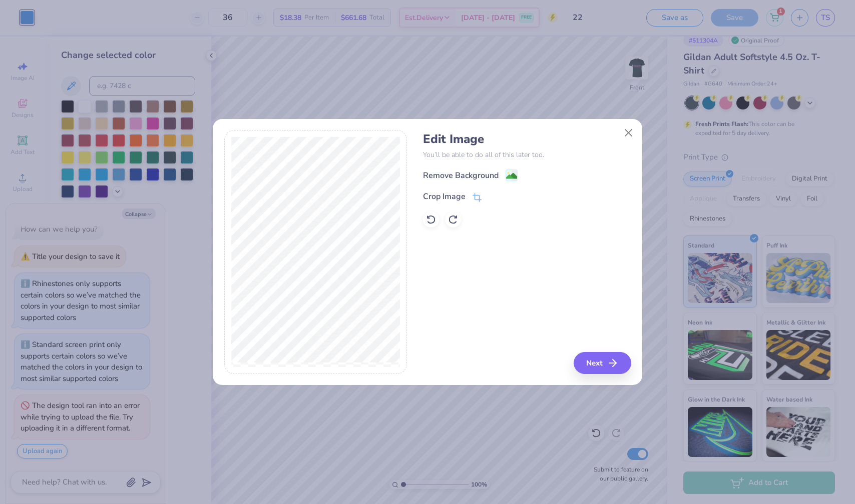
click at [519, 184] on div "Remove Background Crop Image" at bounding box center [527, 198] width 208 height 59
click at [516, 181] on image at bounding box center [511, 177] width 11 height 11
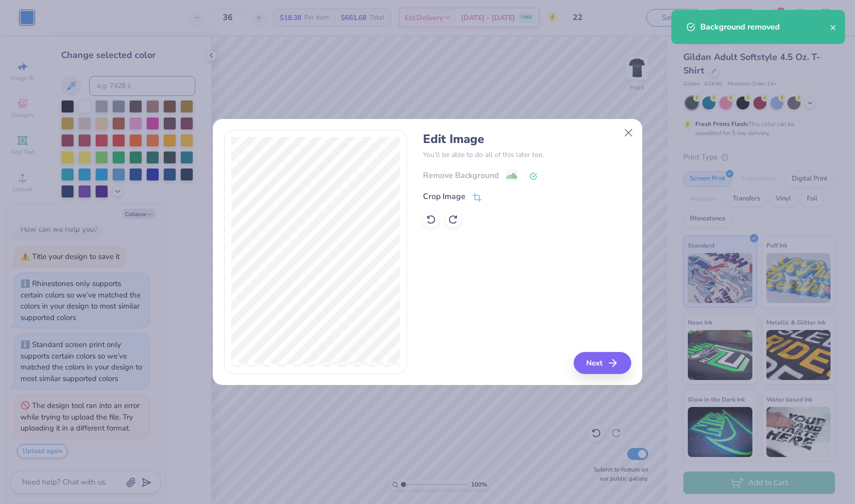
click at [597, 337] on div "Edit Image You’ll be able to do all of this later too. Remove Background Crop I…" at bounding box center [527, 252] width 208 height 244
click at [593, 350] on div "Edit Image You’ll be able to do all of this later too. Remove Background Crop I…" at bounding box center [527, 252] width 208 height 244
click at [593, 356] on button "Next" at bounding box center [604, 363] width 58 height 22
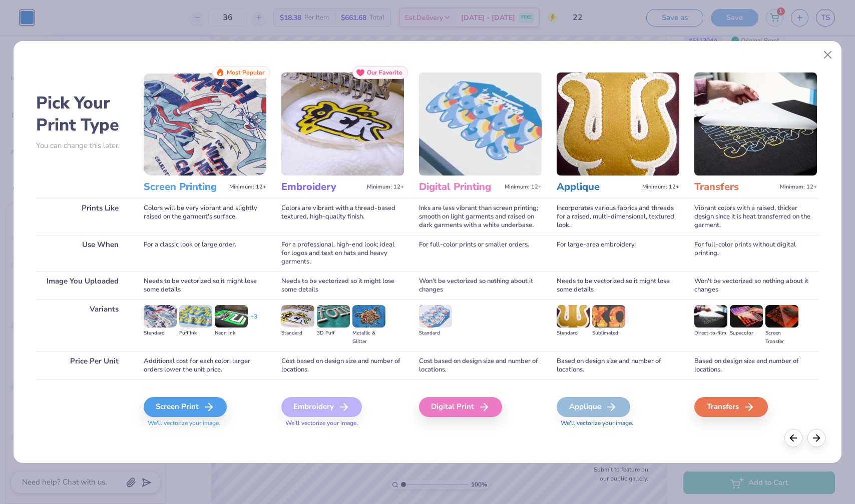
click at [177, 396] on div "Screen Print We'll vectorize your image." at bounding box center [205, 407] width 123 height 54
click at [177, 400] on div "Screen Print" at bounding box center [186, 407] width 83 height 20
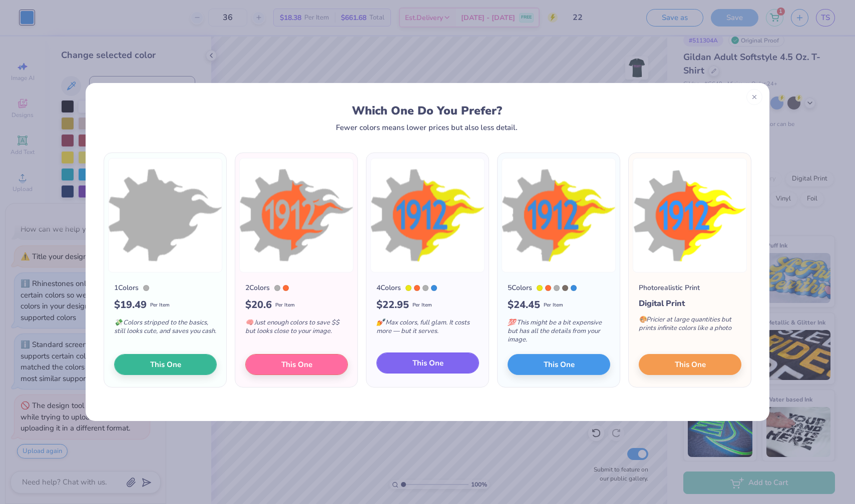
click at [443, 365] on button "This One" at bounding box center [427, 363] width 103 height 21
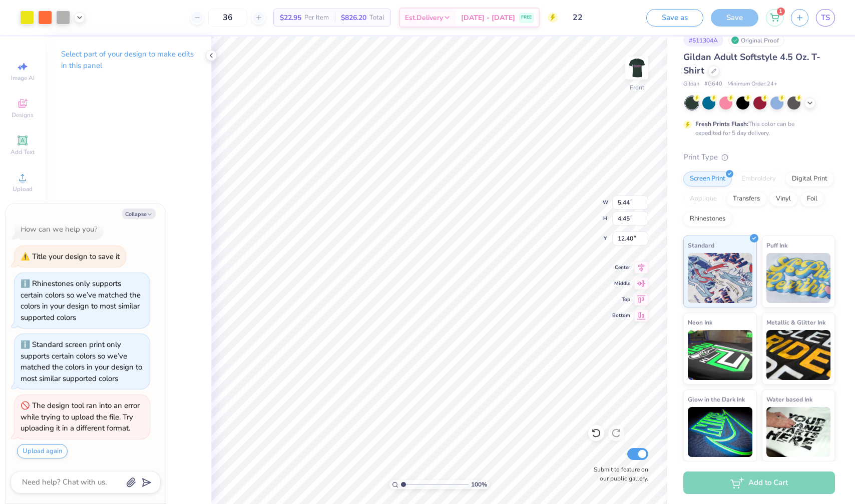
type textarea "x"
type input "9.74"
type input "7.98"
click at [780, 22] on div "1" at bounding box center [775, 17] width 18 height 18
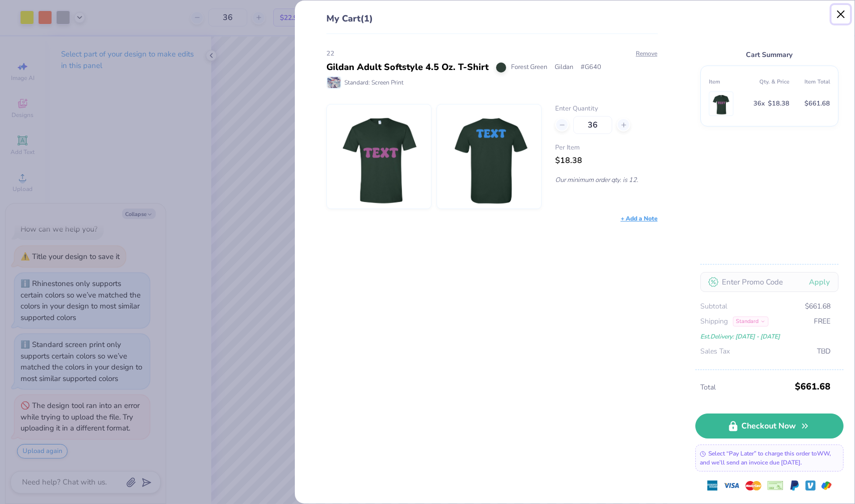
click at [846, 19] on button "Close" at bounding box center [840, 14] width 19 height 19
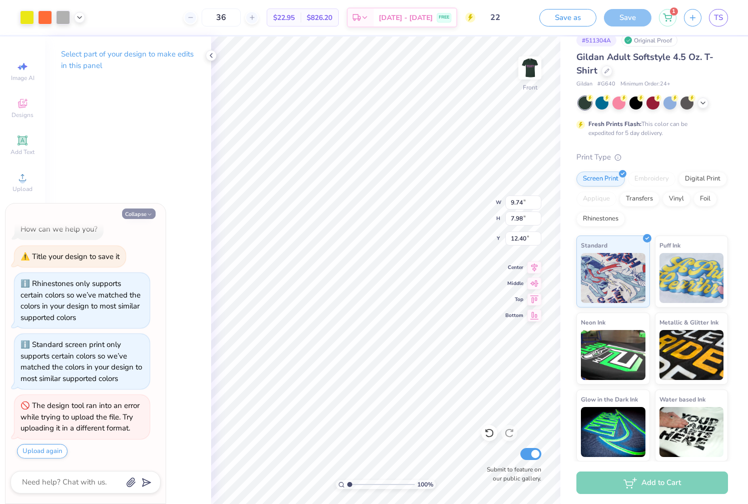
click at [148, 215] on icon "button" at bounding box center [150, 215] width 6 height 6
type textarea "x"
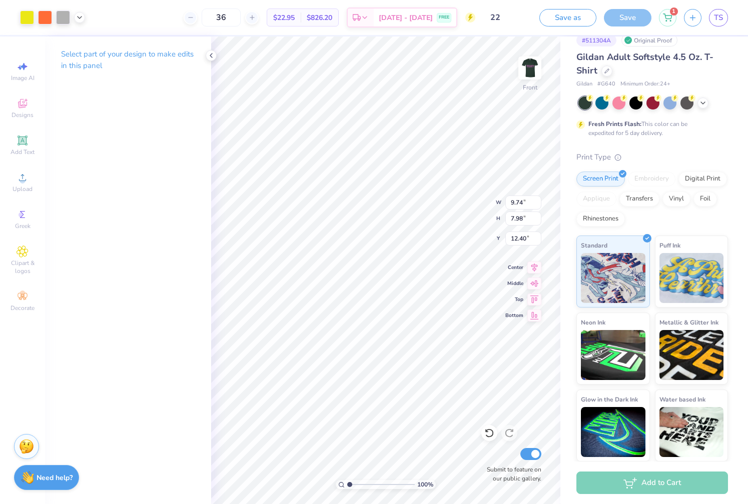
type input "7.29"
click at [538, 68] on img at bounding box center [530, 68] width 40 height 40
click at [538, 68] on div "Almost there" at bounding box center [479, 271] width 537 height 468
click at [539, 63] on div "Almost there" at bounding box center [479, 271] width 537 height 468
click at [542, 97] on div "Almost there" at bounding box center [479, 271] width 537 height 468
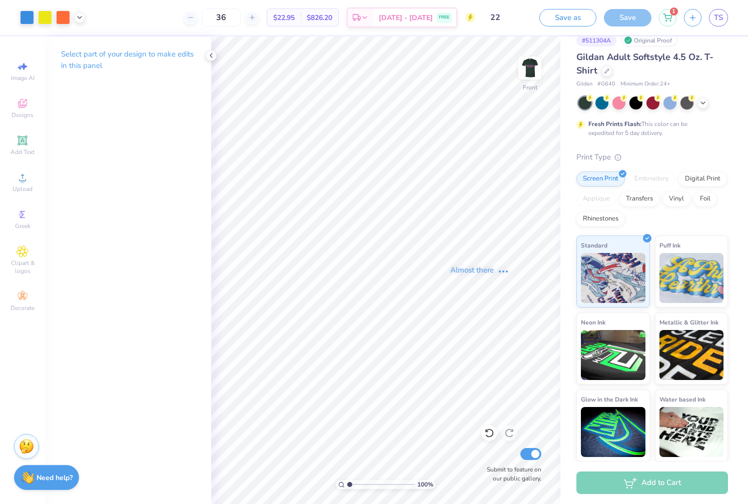
click at [548, 74] on div "Almost there" at bounding box center [479, 271] width 537 height 468
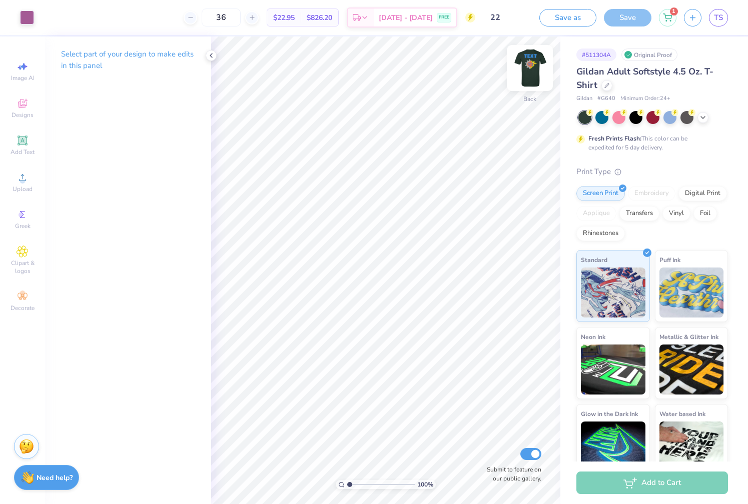
click at [526, 73] on img at bounding box center [530, 68] width 40 height 40
click at [537, 78] on img at bounding box center [530, 68] width 40 height 40
click at [538, 69] on img at bounding box center [530, 68] width 40 height 40
click at [23, 231] on div "Greek" at bounding box center [22, 220] width 35 height 30
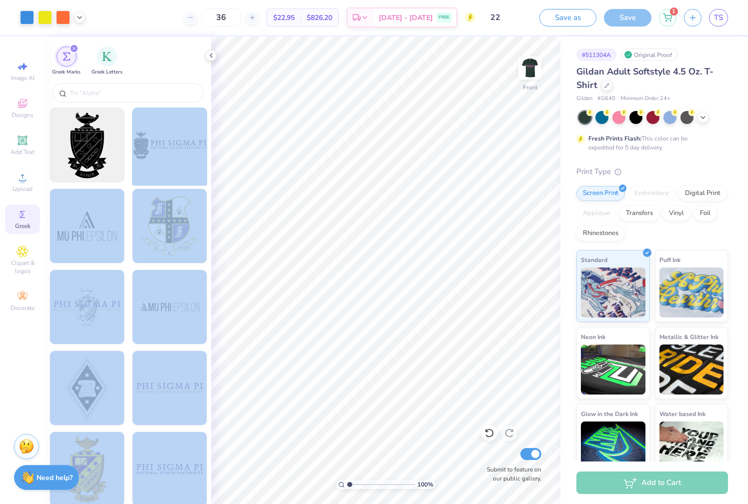
click at [320, 299] on div "Art colors 36 $22.95 Per Item $826.20 Total Est. Delivery [DATE] - [DATE] FREE …" at bounding box center [374, 252] width 748 height 504
click at [184, 153] on div at bounding box center [169, 145] width 83 height 83
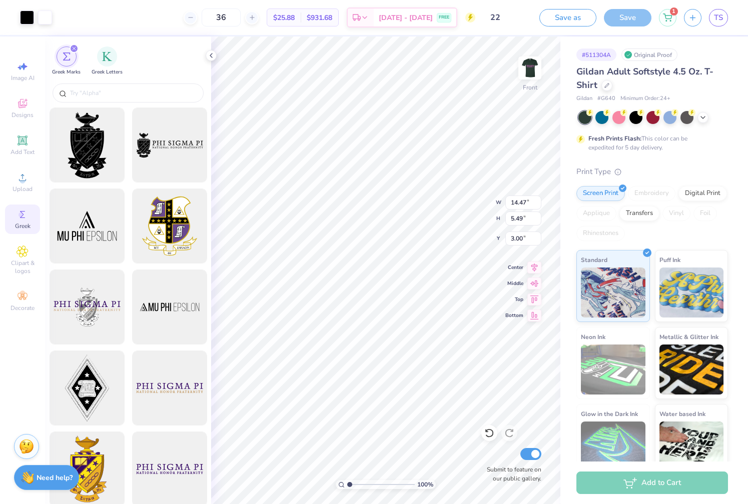
type input "0.84"
click at [295, 16] on span "$25.88" at bounding box center [284, 18] width 22 height 11
click at [672, 20] on icon at bounding box center [667, 16] width 9 height 8
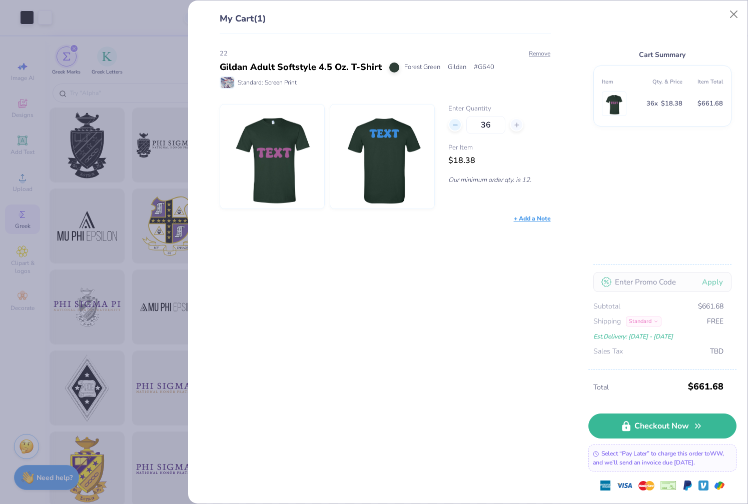
click at [458, 129] on div at bounding box center [455, 125] width 14 height 14
type input "35"
click at [519, 128] on icon at bounding box center [516, 125] width 7 height 7
type input "36"
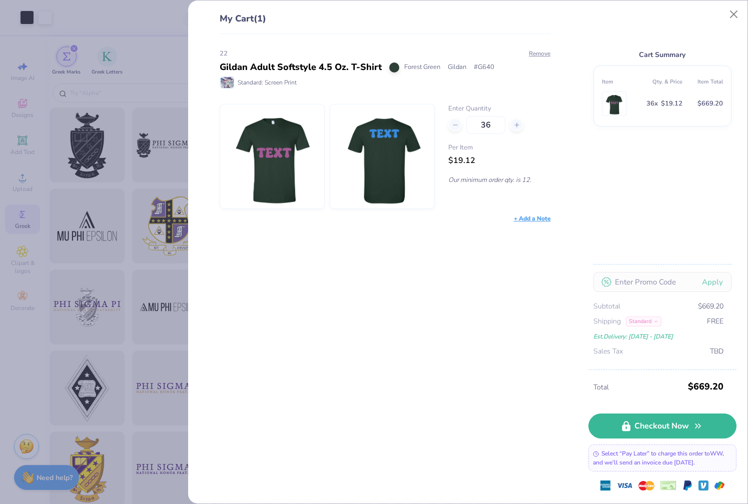
type input "36"
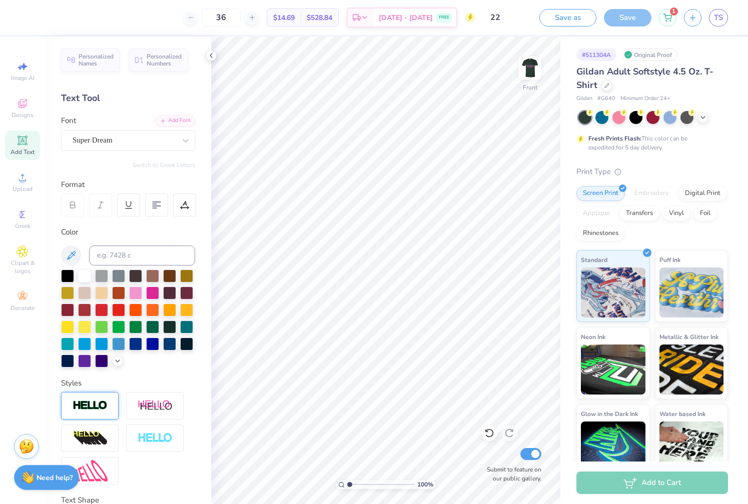
click at [99, 404] on img at bounding box center [90, 406] width 35 height 12
click at [69, 275] on div at bounding box center [67, 275] width 13 height 13
click at [413, 21] on span "[DATE] - [DATE]" at bounding box center [406, 19] width 54 height 11
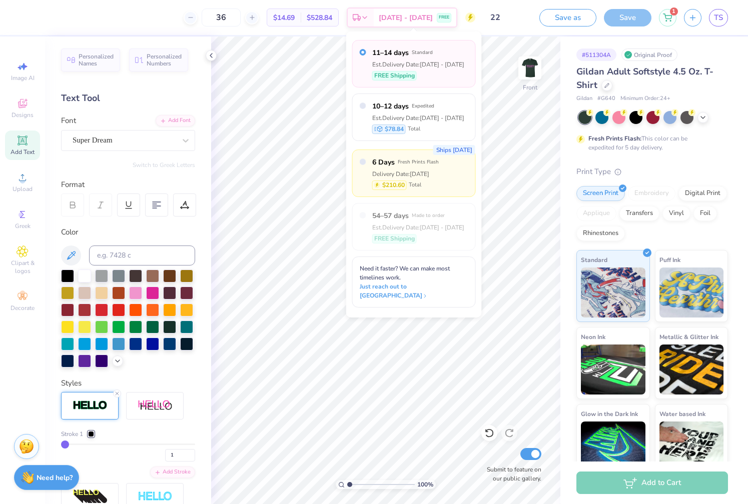
click at [449, 185] on div "Ships [DATE] 6 Days Fresh Prints Flash Delivery Date: [DATE] $210.60 Total" at bounding box center [414, 174] width 124 height 48
radio input "false"
radio input "true"
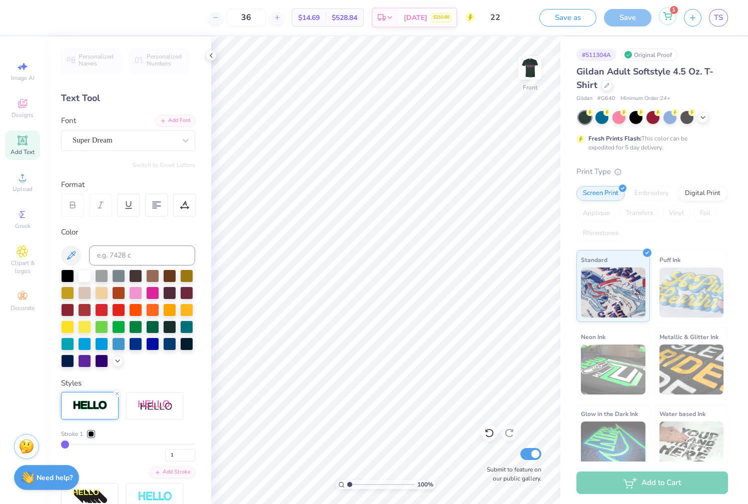
click at [668, 21] on div "1" at bounding box center [668, 17] width 18 height 18
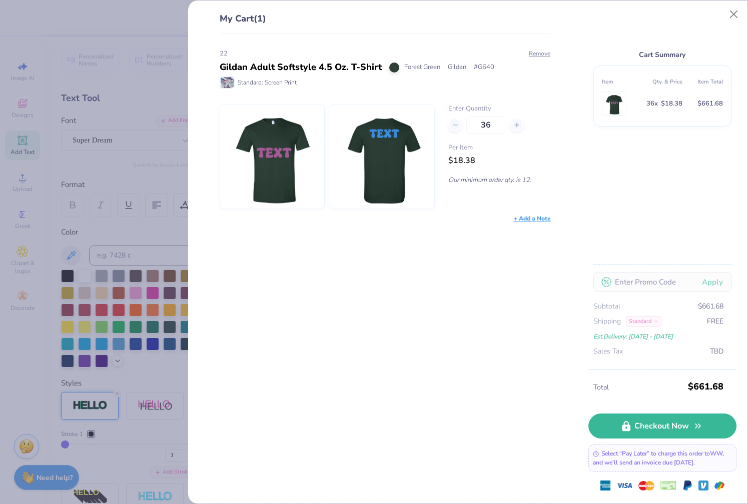
click at [645, 323] on div "Standard" at bounding box center [644, 322] width 36 height 10
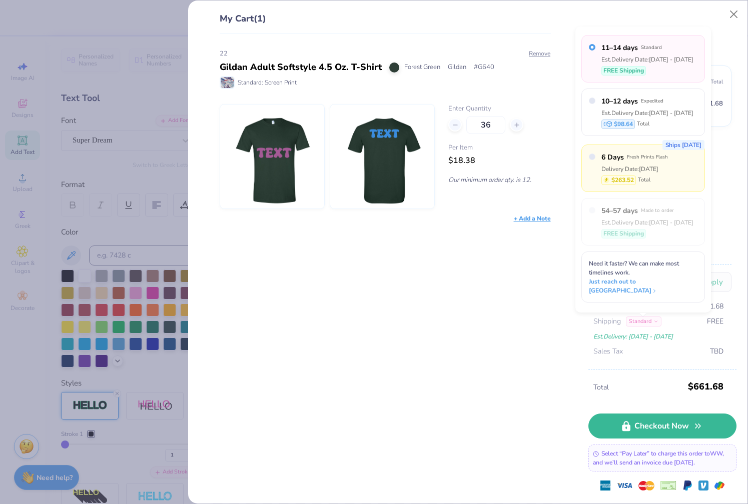
click at [661, 163] on label "6 Days Fresh Prints Flash" at bounding box center [635, 157] width 67 height 11
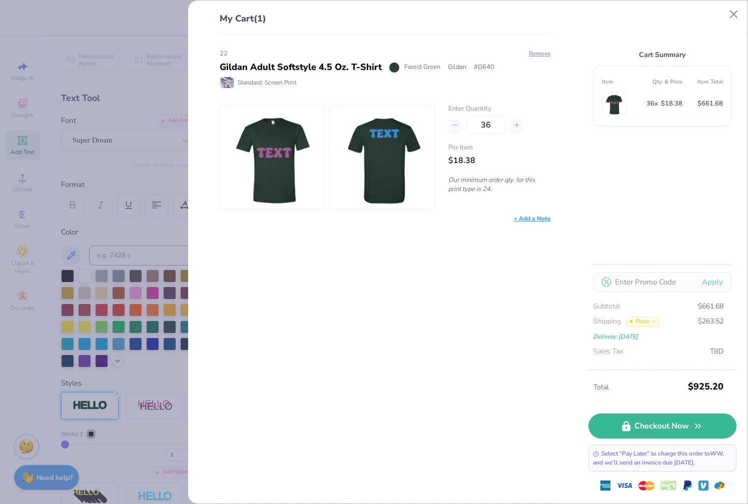
click at [654, 323] on icon at bounding box center [653, 321] width 5 height 5
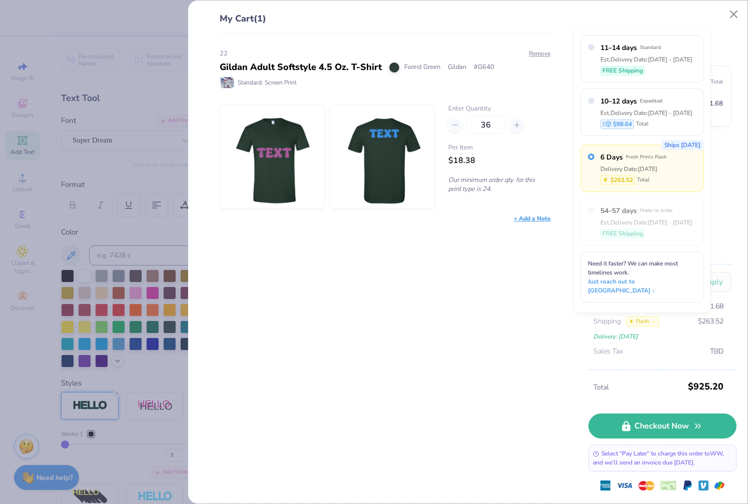
click at [675, 189] on div "Ships [DATE] 6 Days Fresh Prints Flash Delivery Date: [DATE] $263.52 Total" at bounding box center [643, 169] width 124 height 48
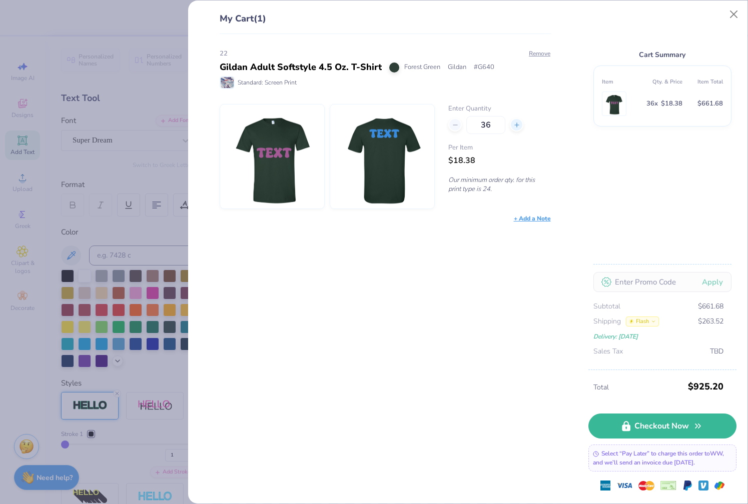
click at [519, 125] on icon at bounding box center [516, 125] width 7 height 7
type input "37"
click at [519, 125] on line at bounding box center [517, 125] width 4 height 0
type input "38"
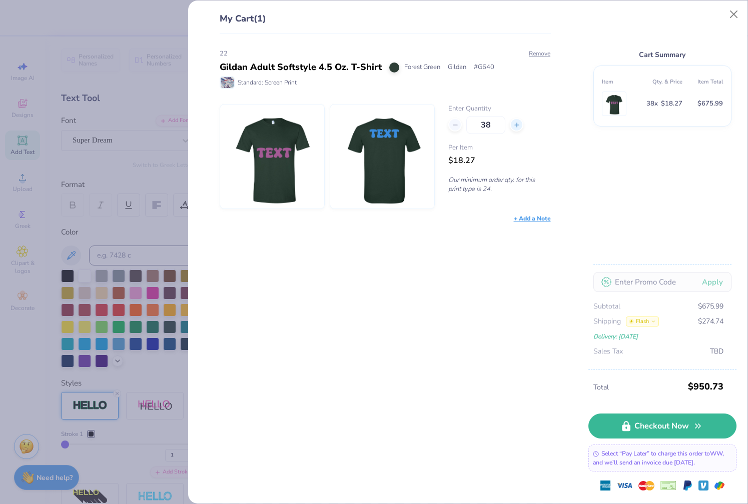
type input "38"
click at [519, 125] on line at bounding box center [517, 125] width 4 height 0
type input "39"
click at [519, 125] on line at bounding box center [517, 125] width 4 height 0
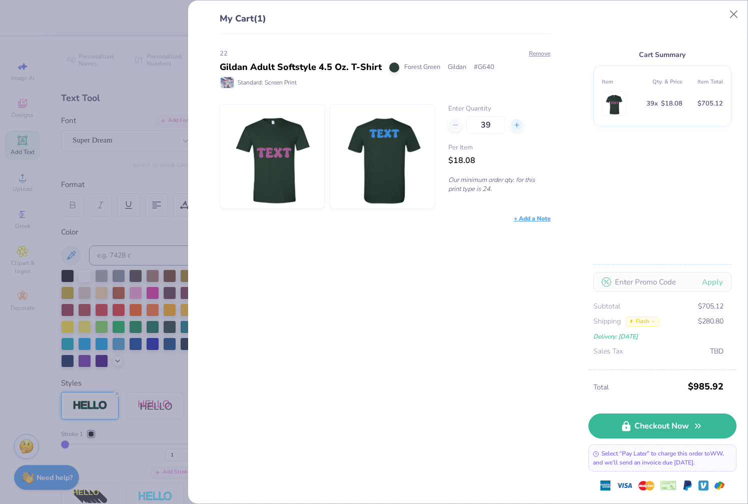
type input "40"
click at [519, 125] on line at bounding box center [517, 125] width 4 height 0
type input "41"
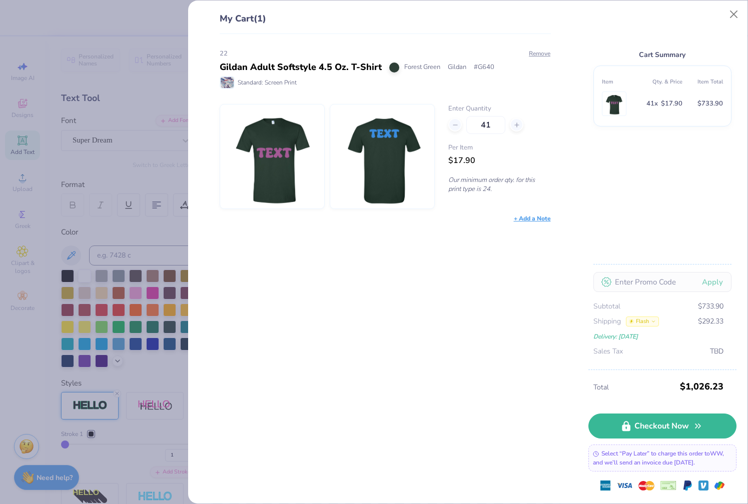
click at [654, 317] on div "Flash" at bounding box center [642, 321] width 33 height 11
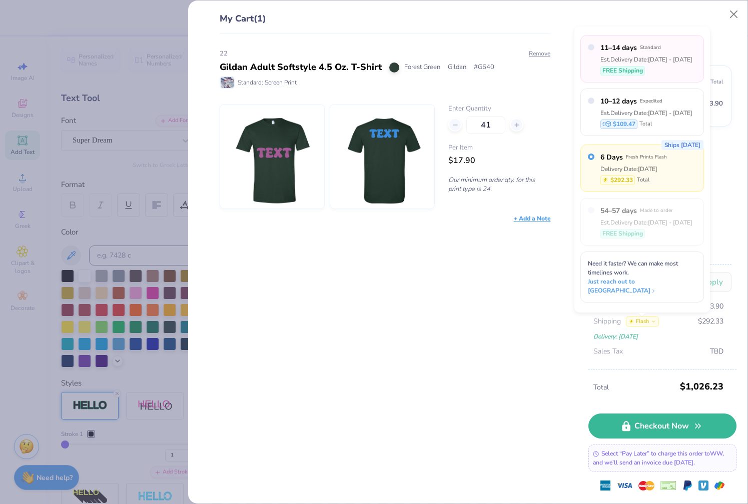
click at [684, 83] on div "11–14 days Standard Est. Delivery Date: [DATE] - [DATE] FREE Shipping" at bounding box center [643, 59] width 124 height 48
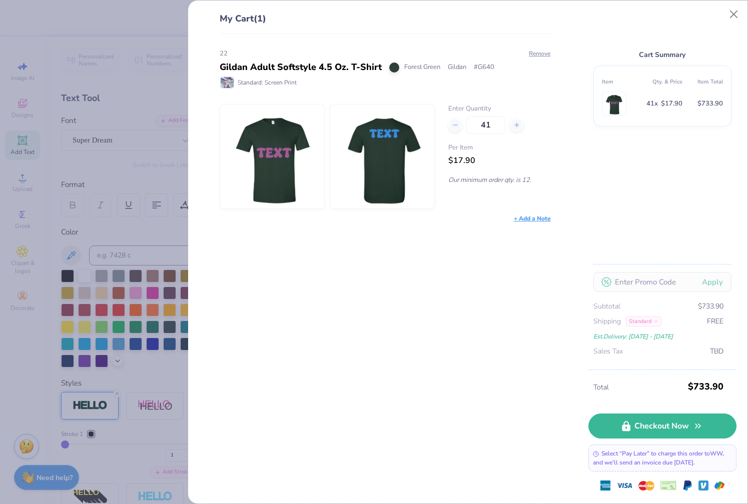
click at [712, 329] on div "Subtotal $733.90 Shipping Standard FREE Est. Delivery: [DATE] - [DATE] Sales Ta…" at bounding box center [663, 329] width 138 height 56
click at [731, 22] on button "Close" at bounding box center [734, 14] width 19 height 19
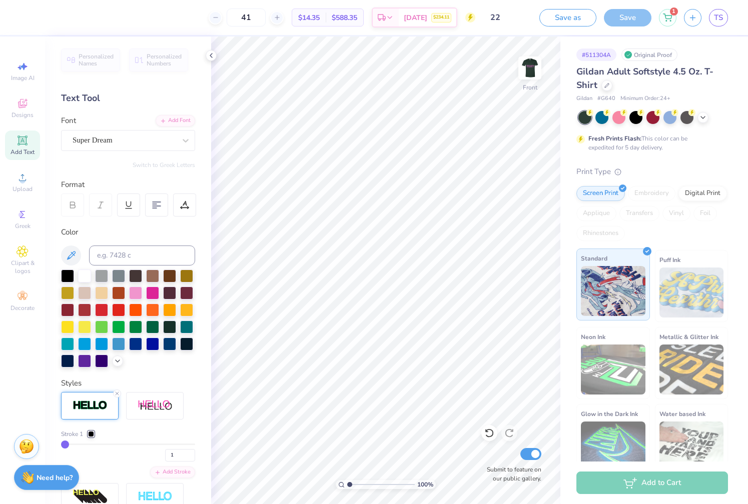
scroll to position [15, 0]
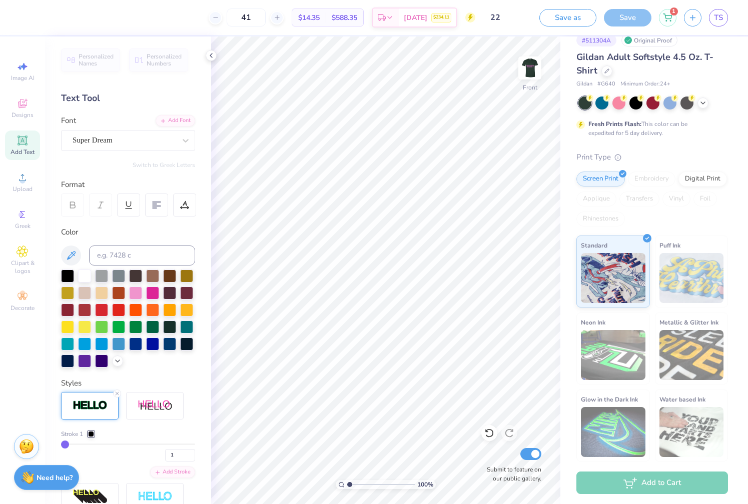
click at [484, 17] on input "22" at bounding box center [507, 18] width 49 height 20
click at [35, 211] on div "Greek" at bounding box center [22, 220] width 35 height 30
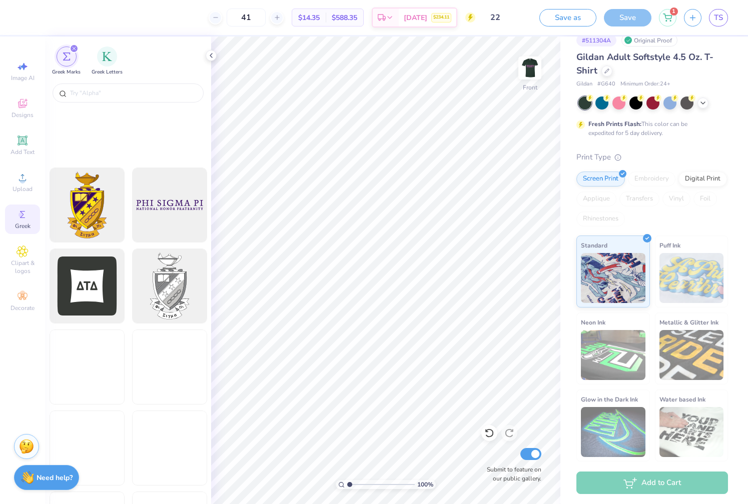
scroll to position [900, 0]
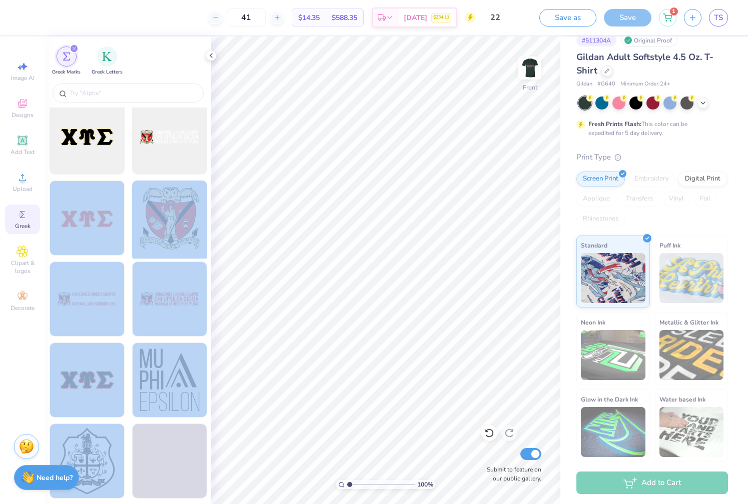
click at [369, 233] on div "41 $14.35 Per Item $588.35 Total Delivery [DATE] $234.11 Design Title 22 Save a…" at bounding box center [374, 252] width 748 height 504
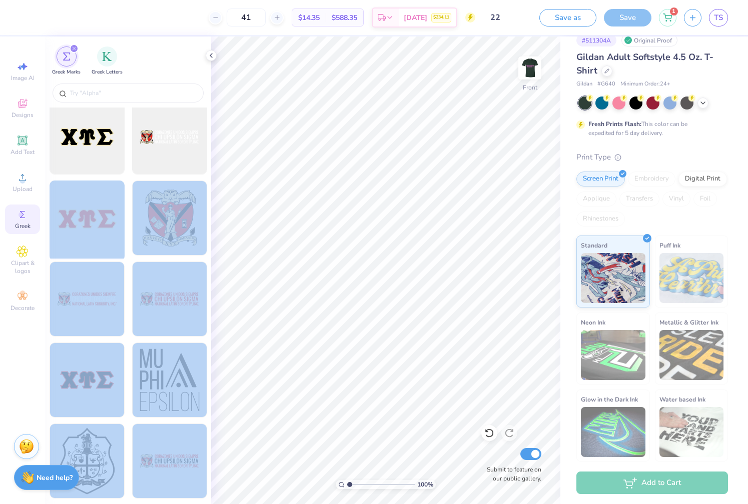
click at [107, 239] on div at bounding box center [87, 218] width 83 height 83
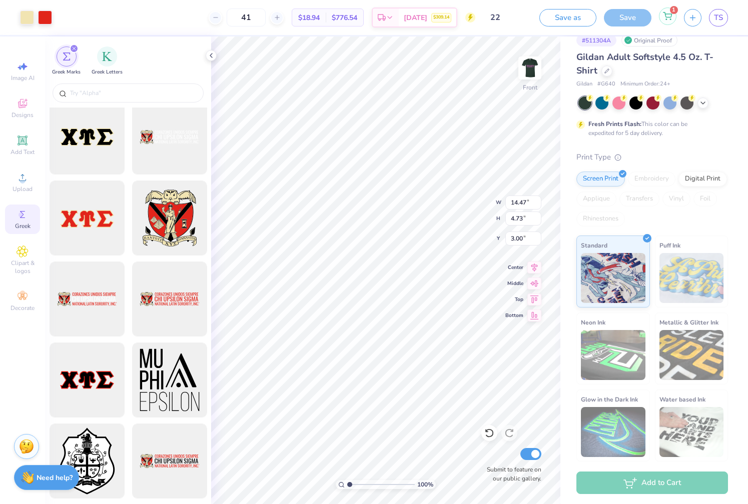
click at [670, 16] on icon at bounding box center [667, 16] width 9 height 8
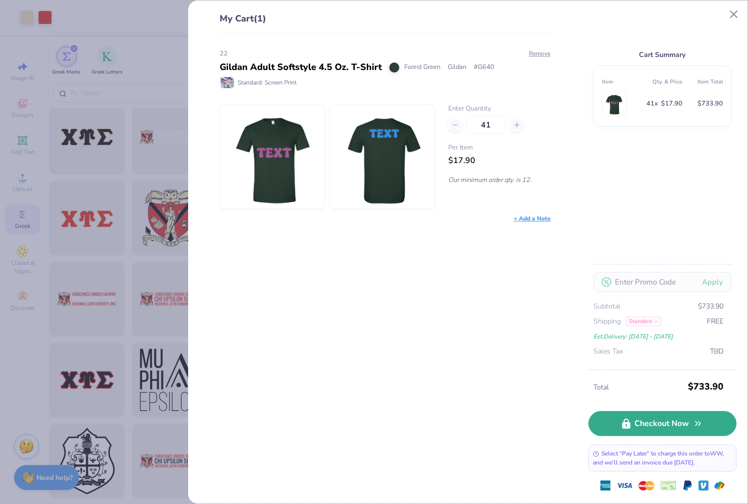
click at [649, 429] on link "Checkout Now" at bounding box center [663, 423] width 148 height 25
click at [122, 281] on div "My Cart (1) 22 Gildan Adult Softstyle 4.5 Oz. T-Shirt Forest Green Gildan # G64…" at bounding box center [374, 252] width 748 height 504
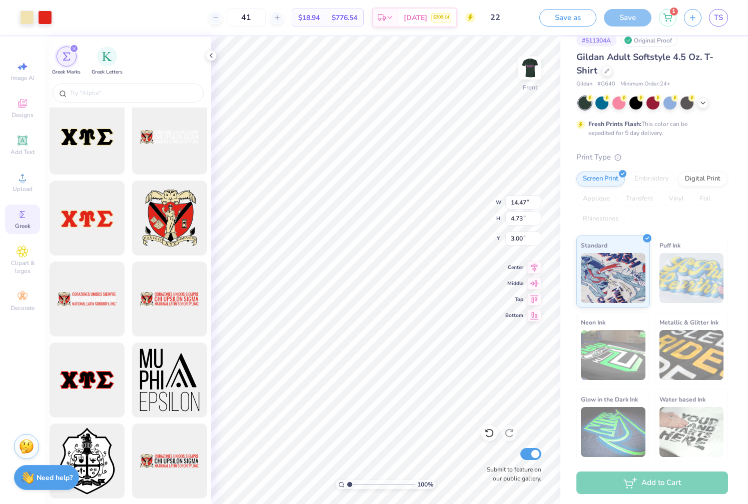
type input "12.97"
type input "4.24"
click at [533, 74] on img at bounding box center [530, 68] width 40 height 40
click at [533, 74] on img at bounding box center [530, 68] width 20 height 20
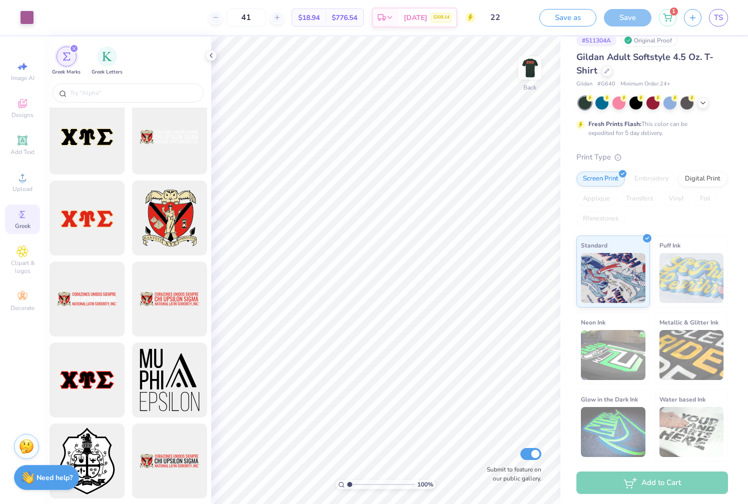
click at [533, 74] on img at bounding box center [530, 68] width 20 height 20
type input "8.79"
type input "2.87"
type input "3.00"
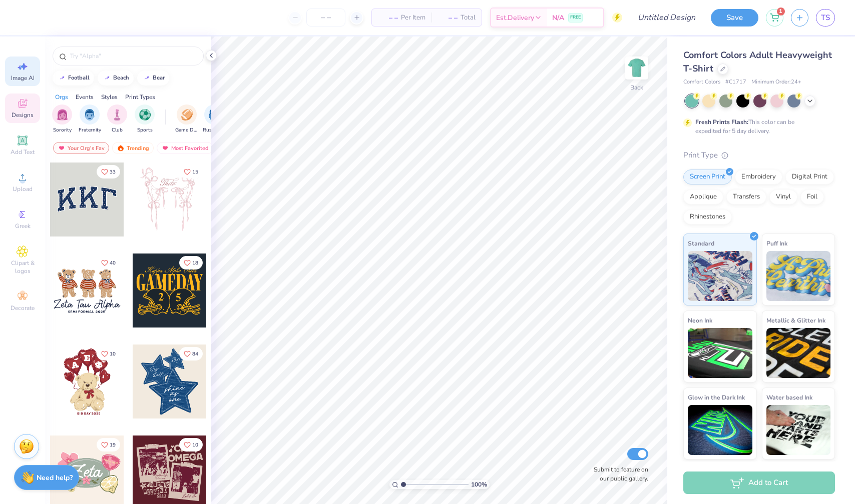
click at [32, 85] on div "Image AI" at bounding box center [22, 72] width 35 height 30
select select "4"
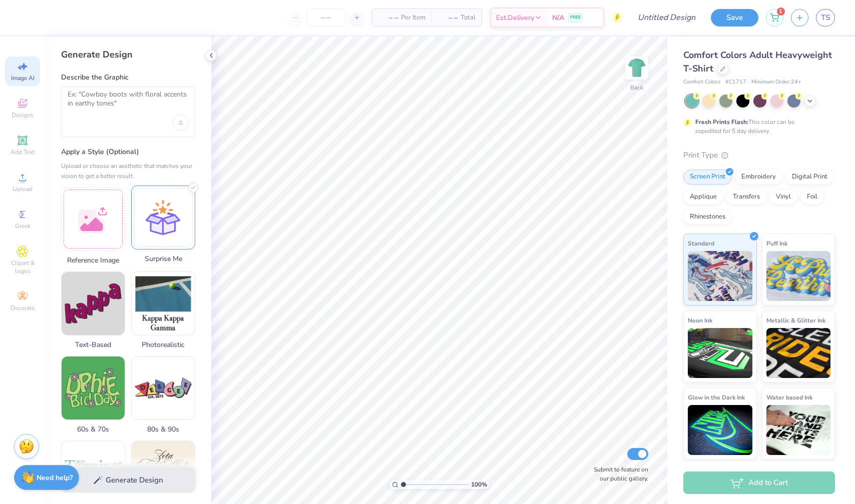
click at [172, 229] on div at bounding box center [163, 218] width 64 height 64
click at [170, 241] on div at bounding box center [163, 218] width 64 height 64
click at [161, 477] on div "Generate Design" at bounding box center [128, 480] width 166 height 49
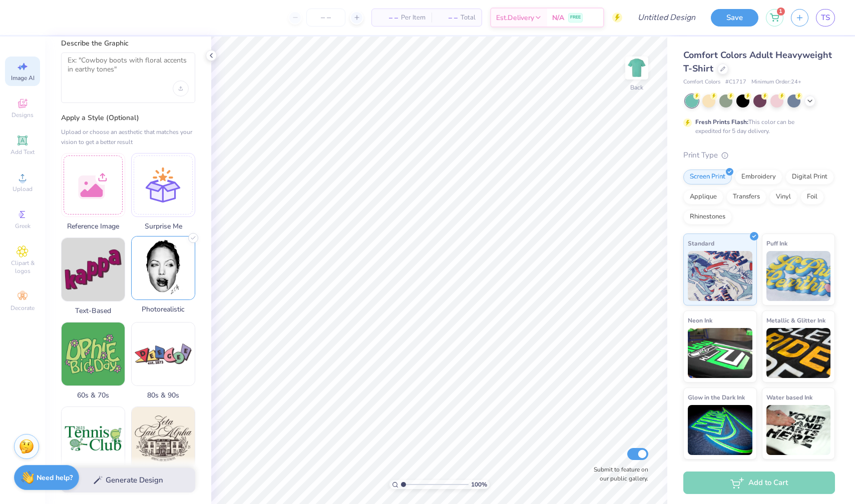
scroll to position [38, 0]
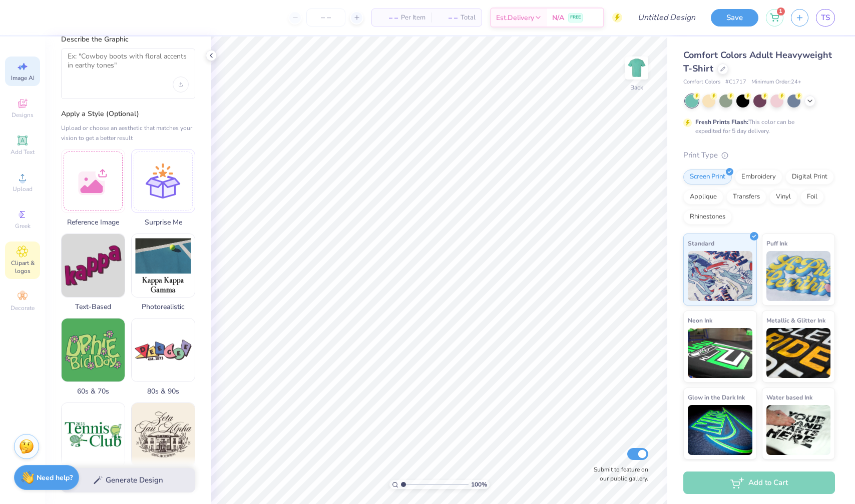
click at [32, 256] on div "Clipart & logos" at bounding box center [22, 261] width 35 height 38
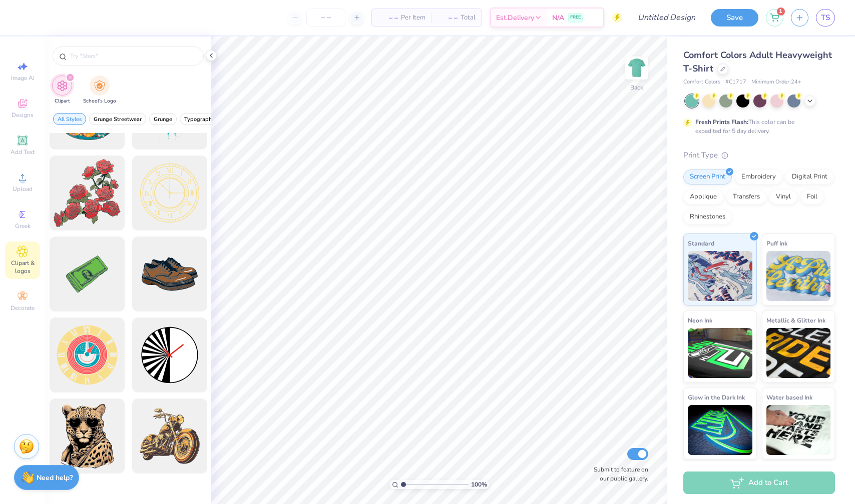
scroll to position [0, 0]
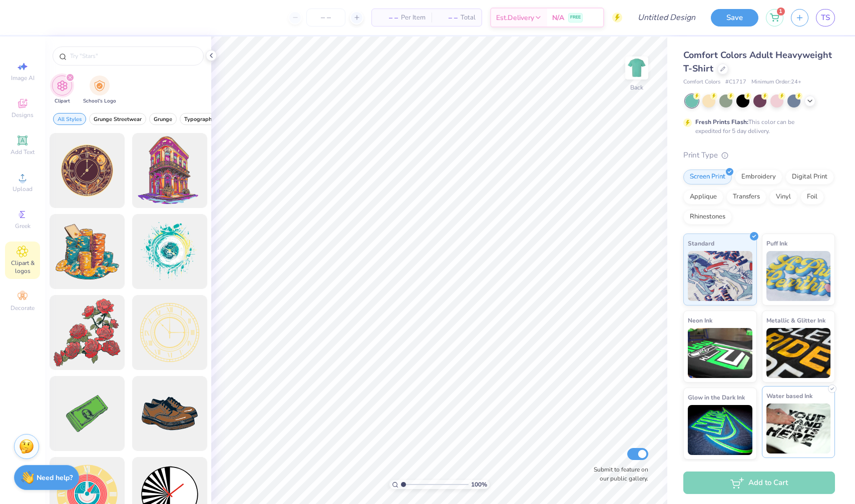
click at [765, 407] on div "Water based Ink" at bounding box center [799, 422] width 74 height 72
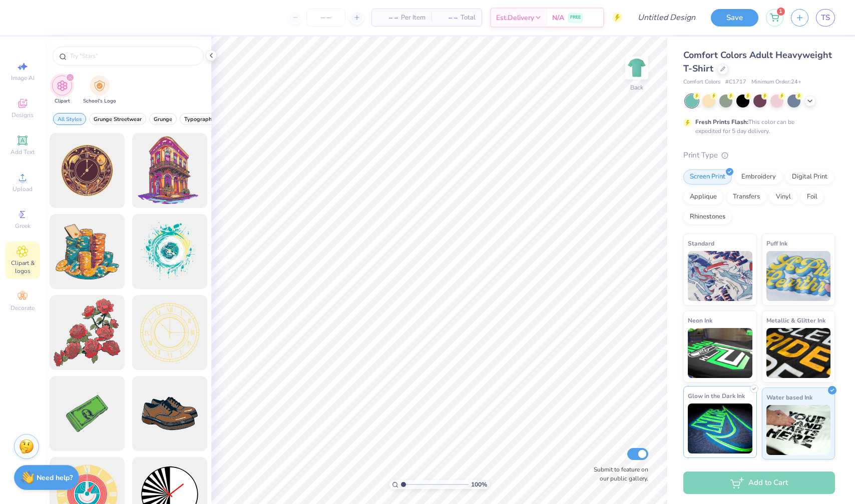
click at [718, 410] on img at bounding box center [720, 429] width 65 height 50
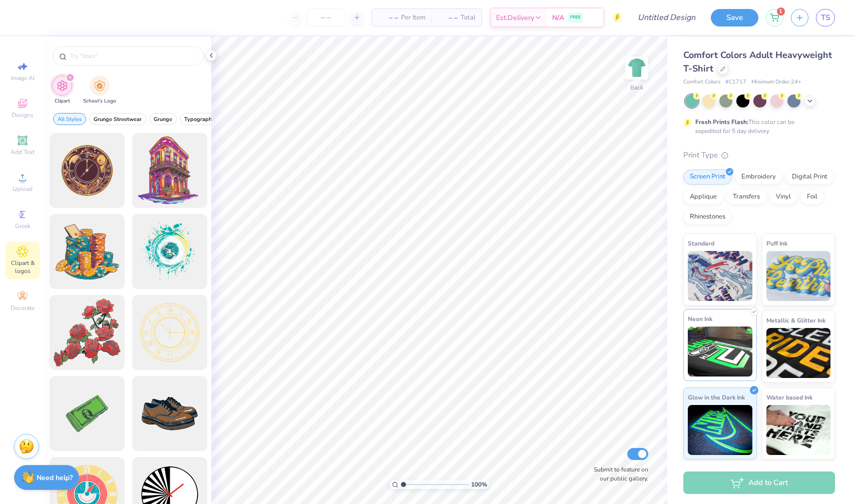
click at [722, 350] on img at bounding box center [720, 352] width 65 height 50
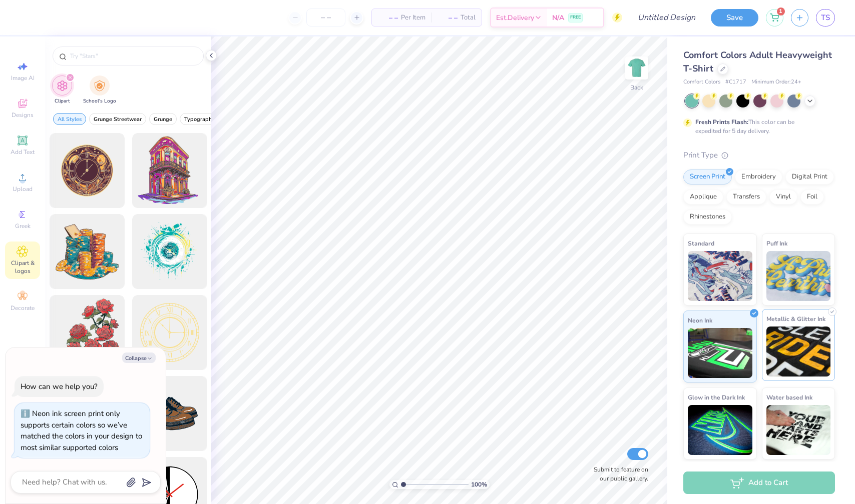
click at [782, 353] on img at bounding box center [798, 352] width 65 height 50
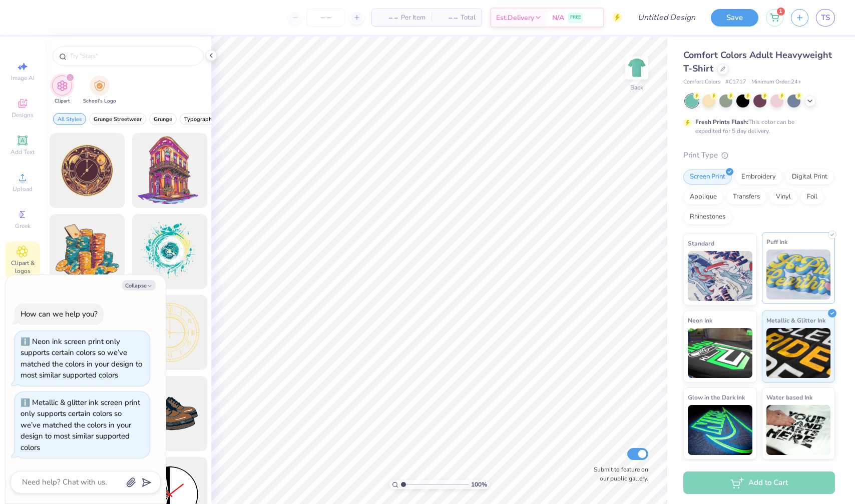
click at [763, 270] on div "Puff Ink" at bounding box center [799, 268] width 74 height 72
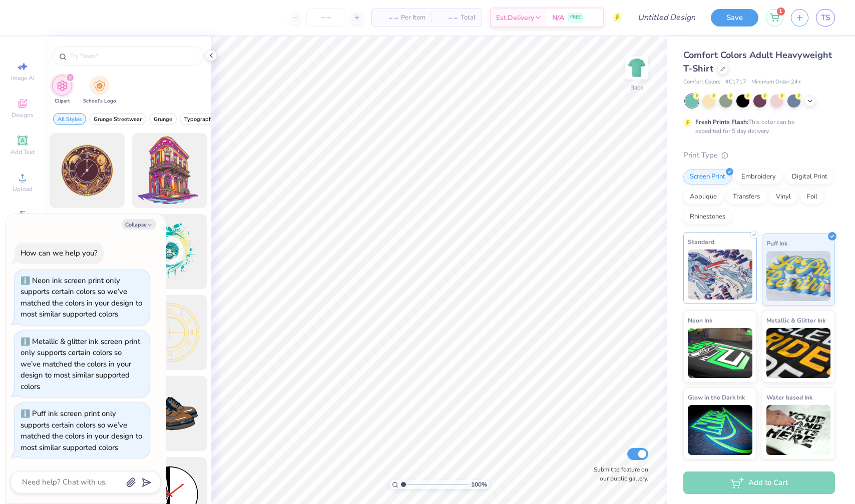
click at [703, 272] on img at bounding box center [720, 275] width 65 height 50
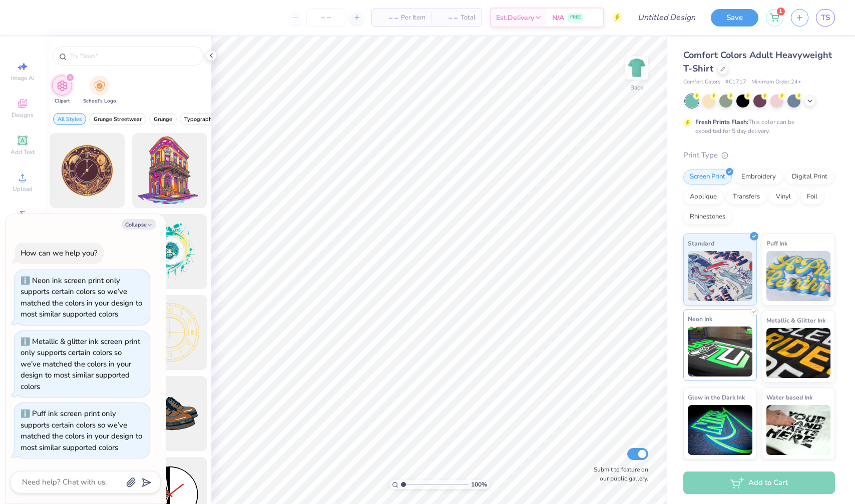
click at [727, 350] on img at bounding box center [720, 352] width 65 height 50
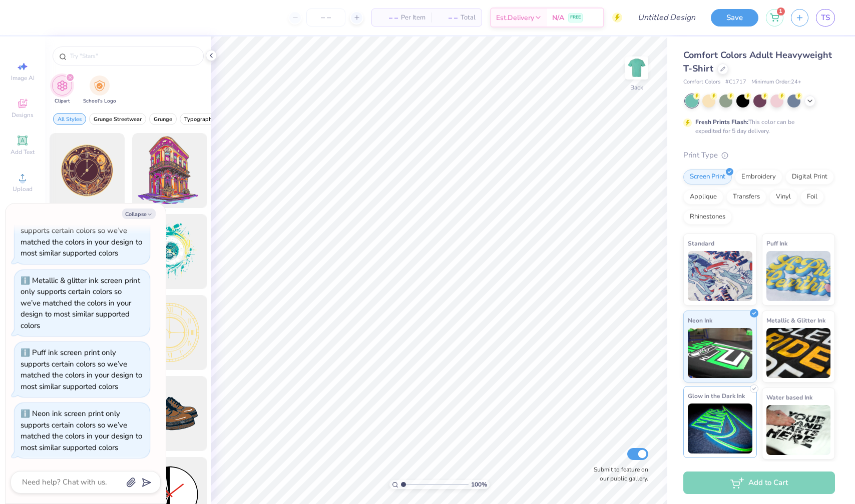
click at [744, 413] on img at bounding box center [720, 429] width 65 height 50
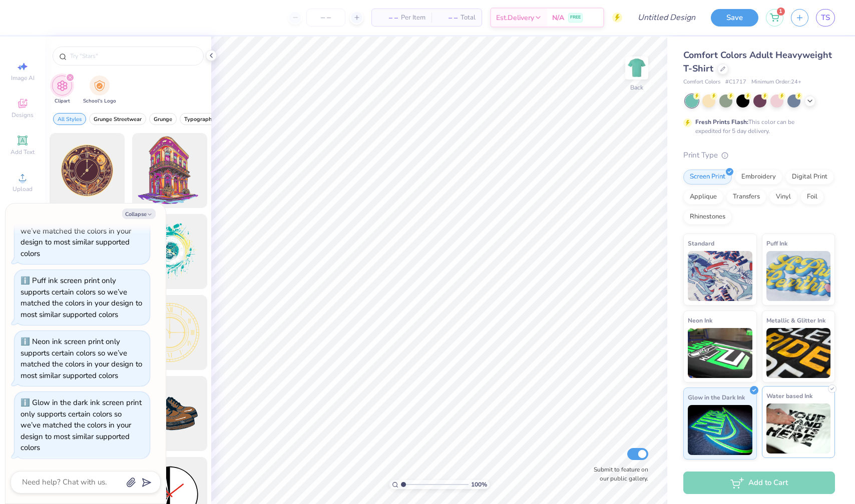
click at [784, 417] on img at bounding box center [798, 429] width 65 height 50
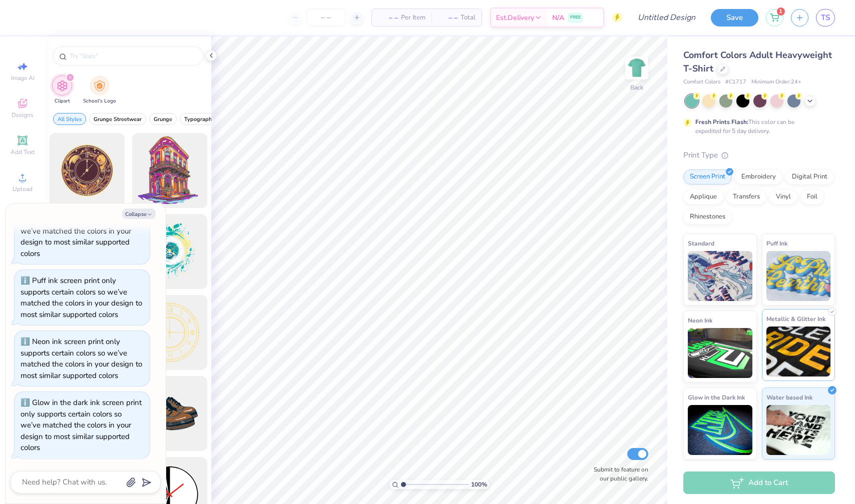
click at [781, 358] on img at bounding box center [798, 352] width 65 height 50
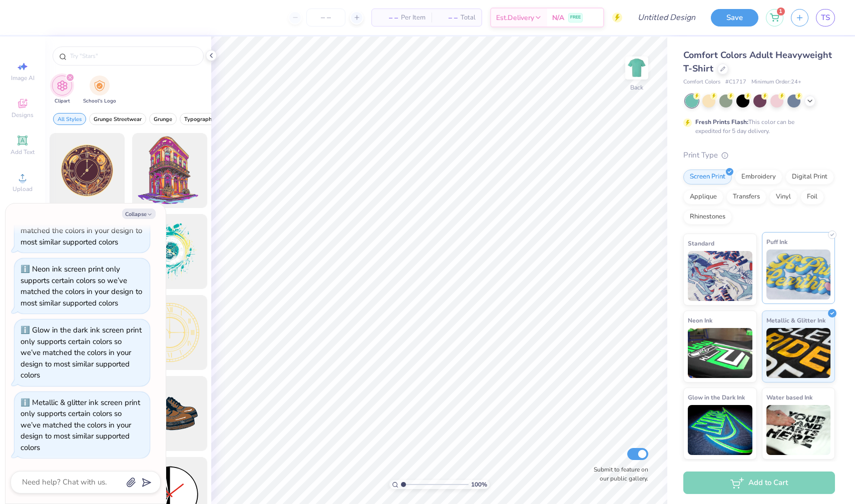
click at [770, 282] on img at bounding box center [798, 275] width 65 height 50
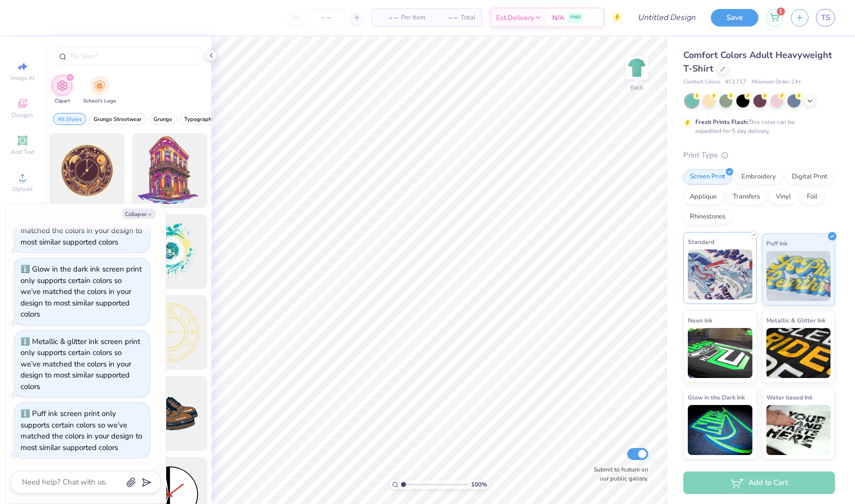
click at [720, 276] on img at bounding box center [720, 275] width 65 height 50
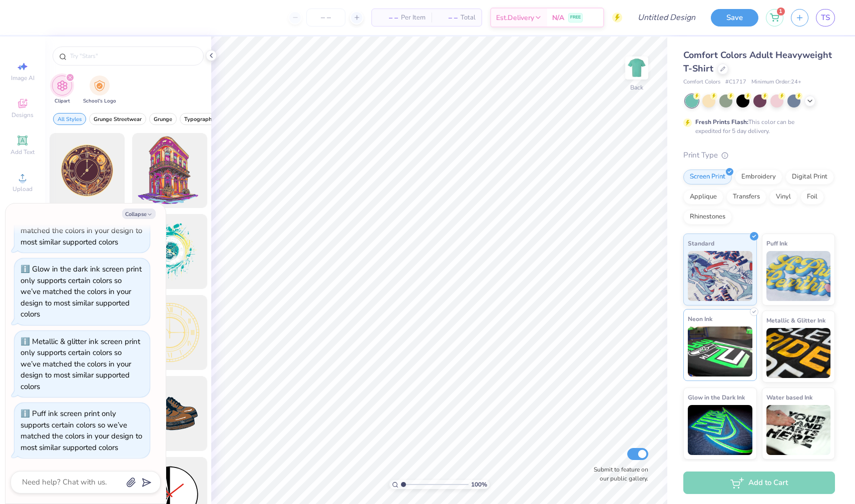
click at [730, 321] on div "Neon Ink" at bounding box center [720, 345] width 74 height 72
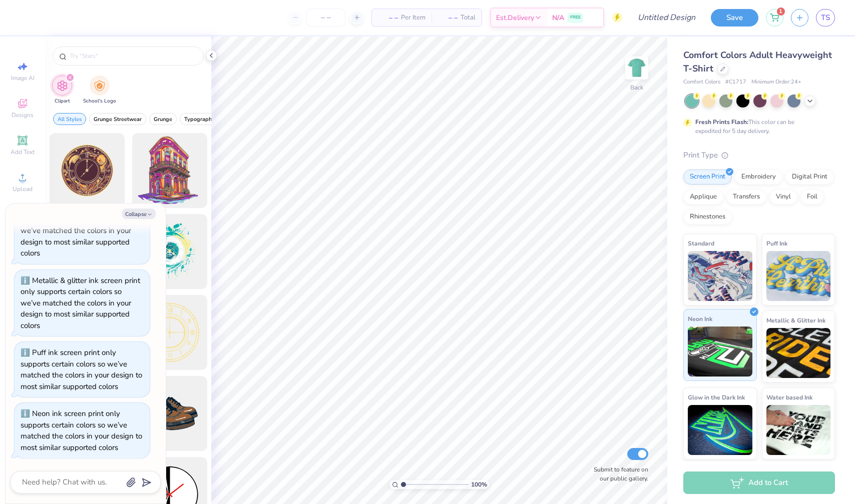
click at [737, 375] on img at bounding box center [720, 352] width 65 height 50
click at [752, 429] on div "Glow in the Dark Ink" at bounding box center [720, 422] width 74 height 72
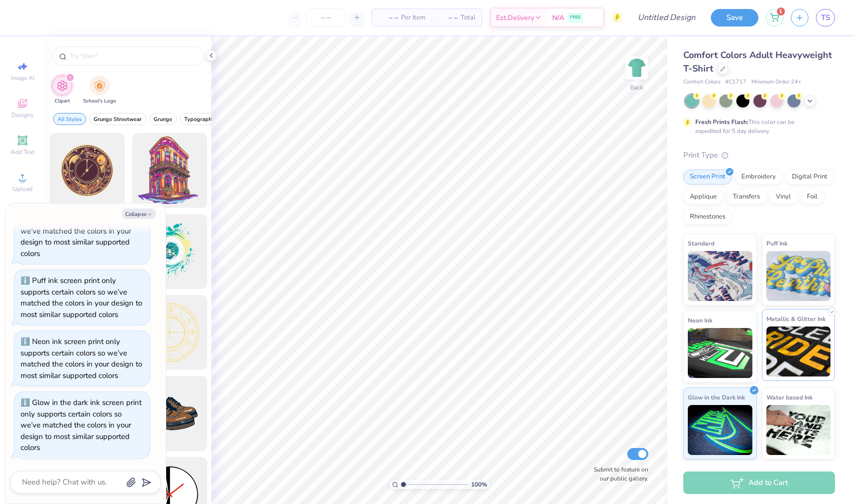
click at [782, 338] on img at bounding box center [798, 352] width 65 height 50
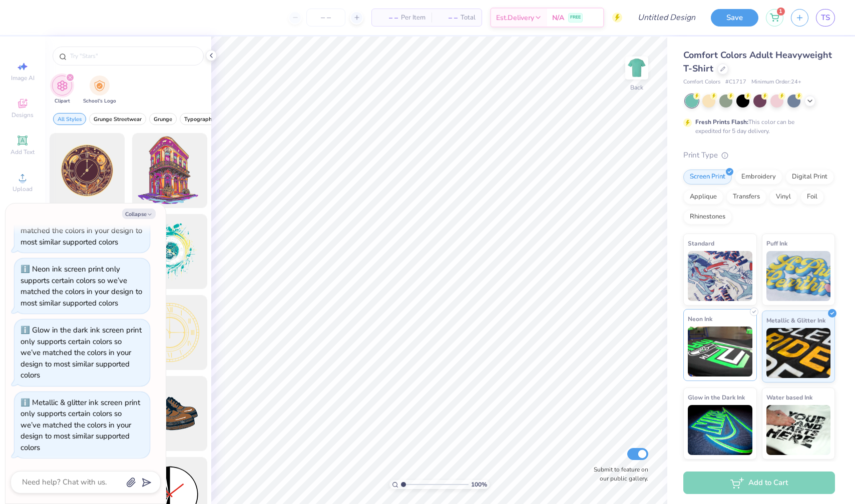
click at [711, 353] on img at bounding box center [720, 352] width 65 height 50
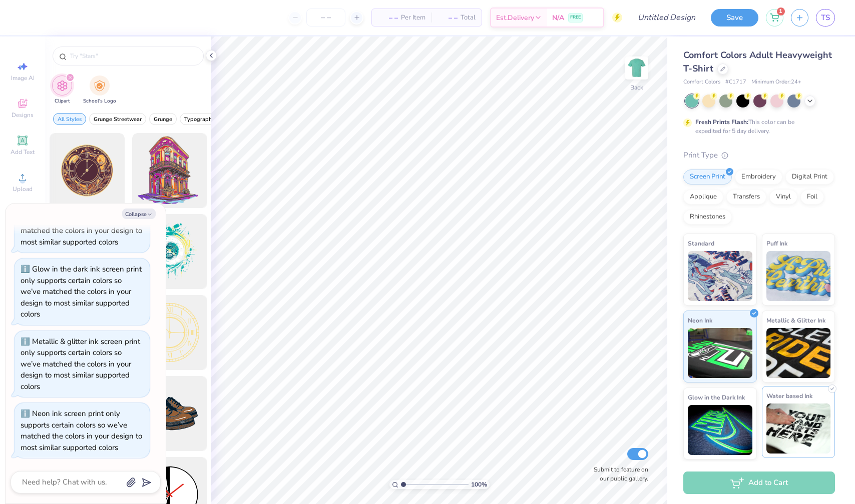
click at [779, 442] on img at bounding box center [798, 429] width 65 height 50
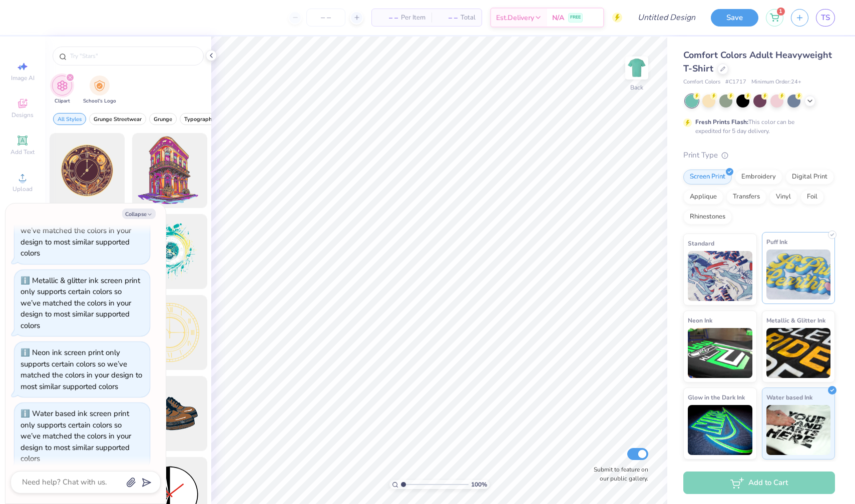
click at [808, 302] on div "Puff Ink" at bounding box center [799, 268] width 74 height 72
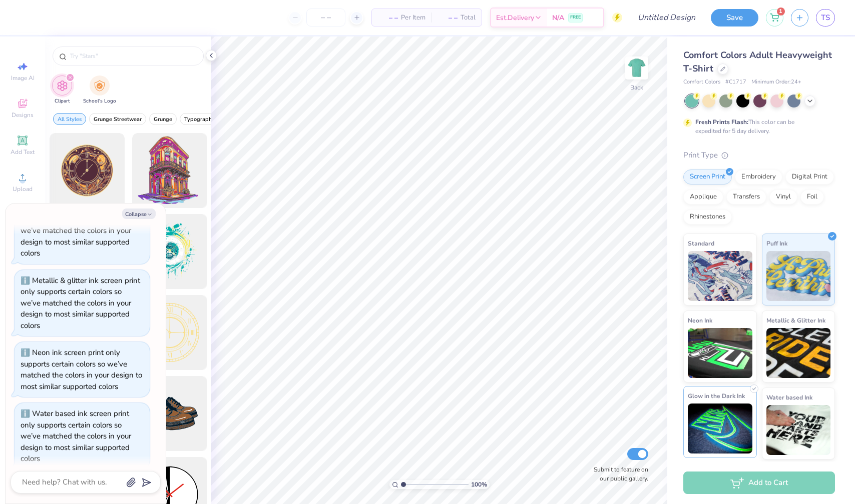
click at [744, 416] on img at bounding box center [720, 429] width 65 height 50
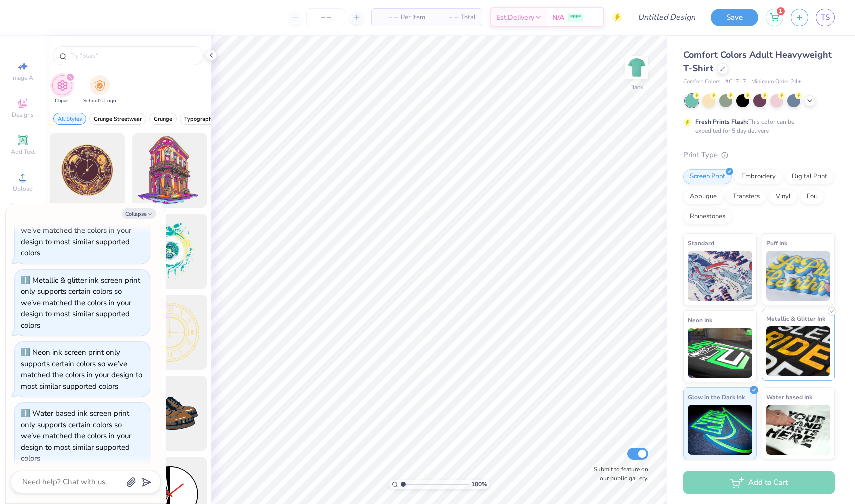
click at [772, 362] on img at bounding box center [798, 352] width 65 height 50
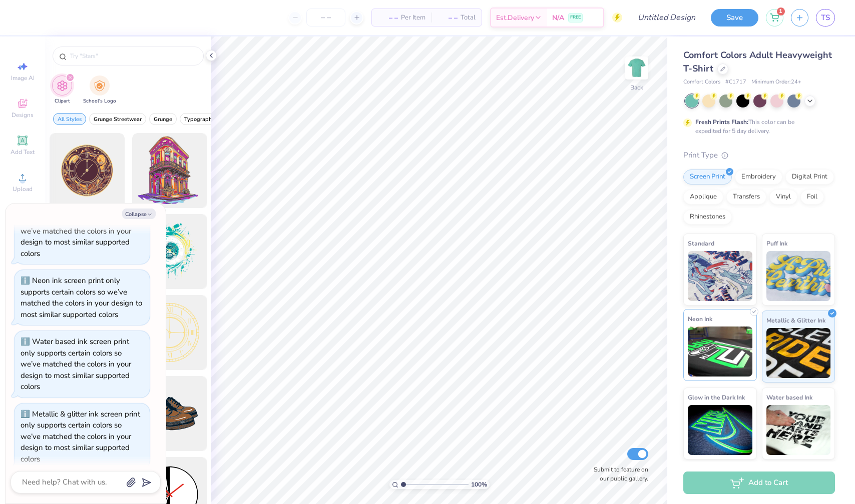
click at [725, 348] on img at bounding box center [720, 352] width 65 height 50
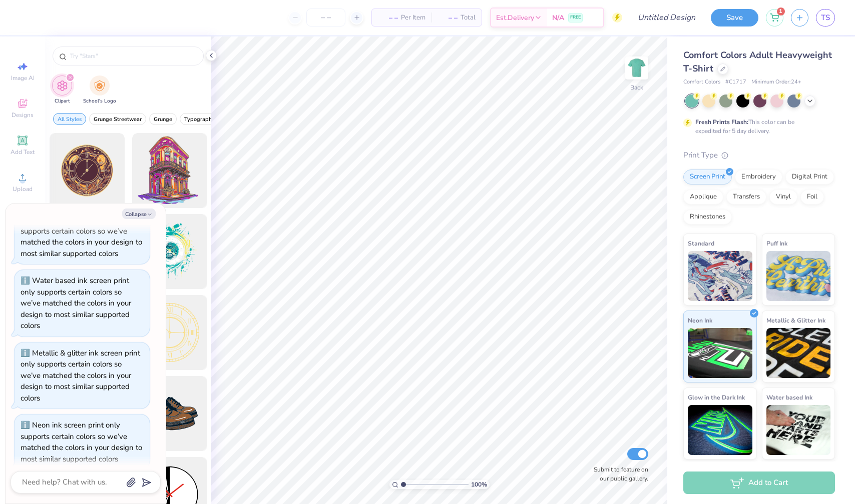
click at [148, 221] on div "Collapse How can we help you? Neon ink screen print only supports certain color…" at bounding box center [86, 354] width 160 height 300
click at [148, 214] on polyline "button" at bounding box center [149, 215] width 3 height 2
type textarea "x"
